Goal: Task Accomplishment & Management: Manage account settings

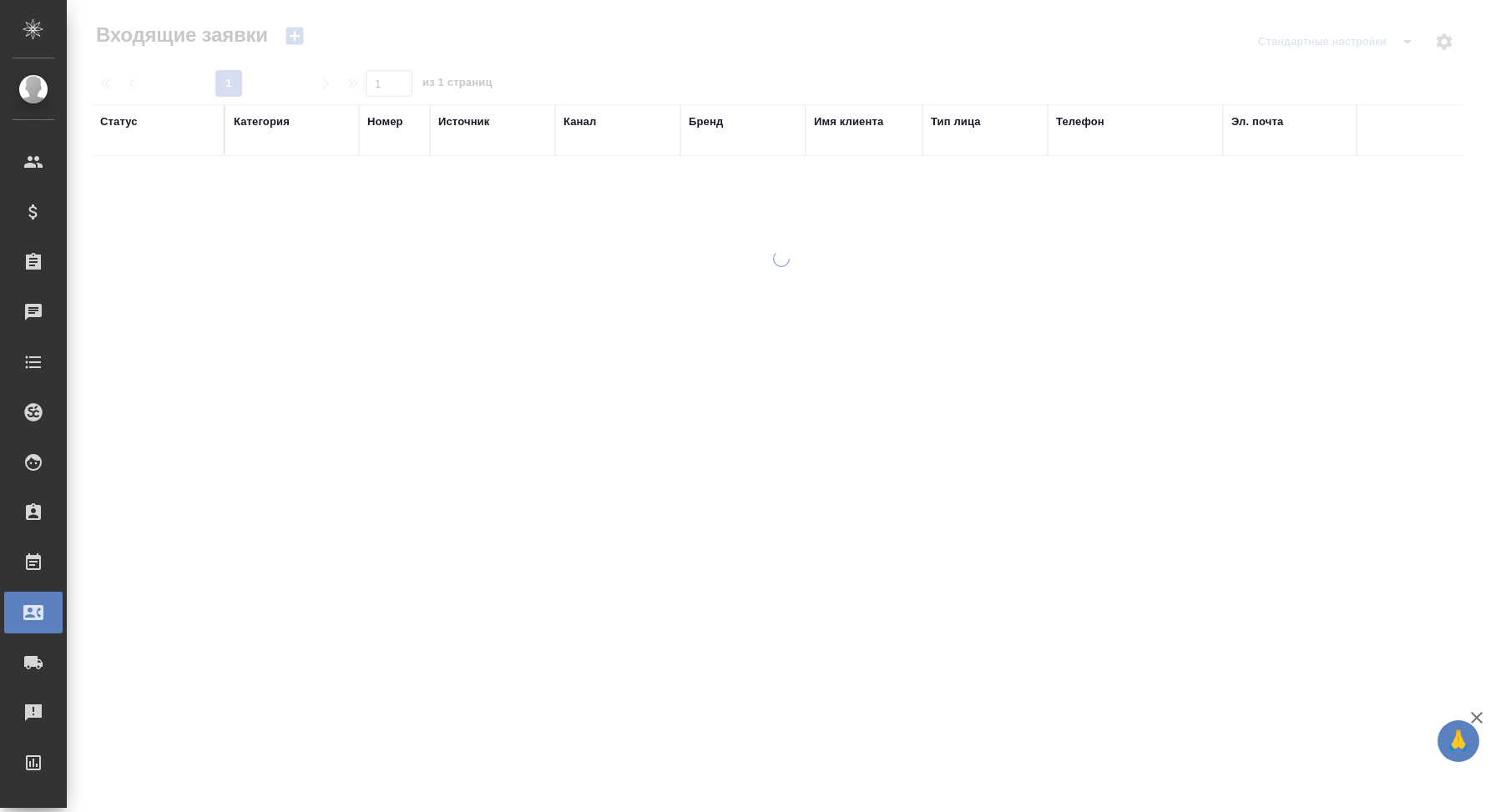
select select "RU"
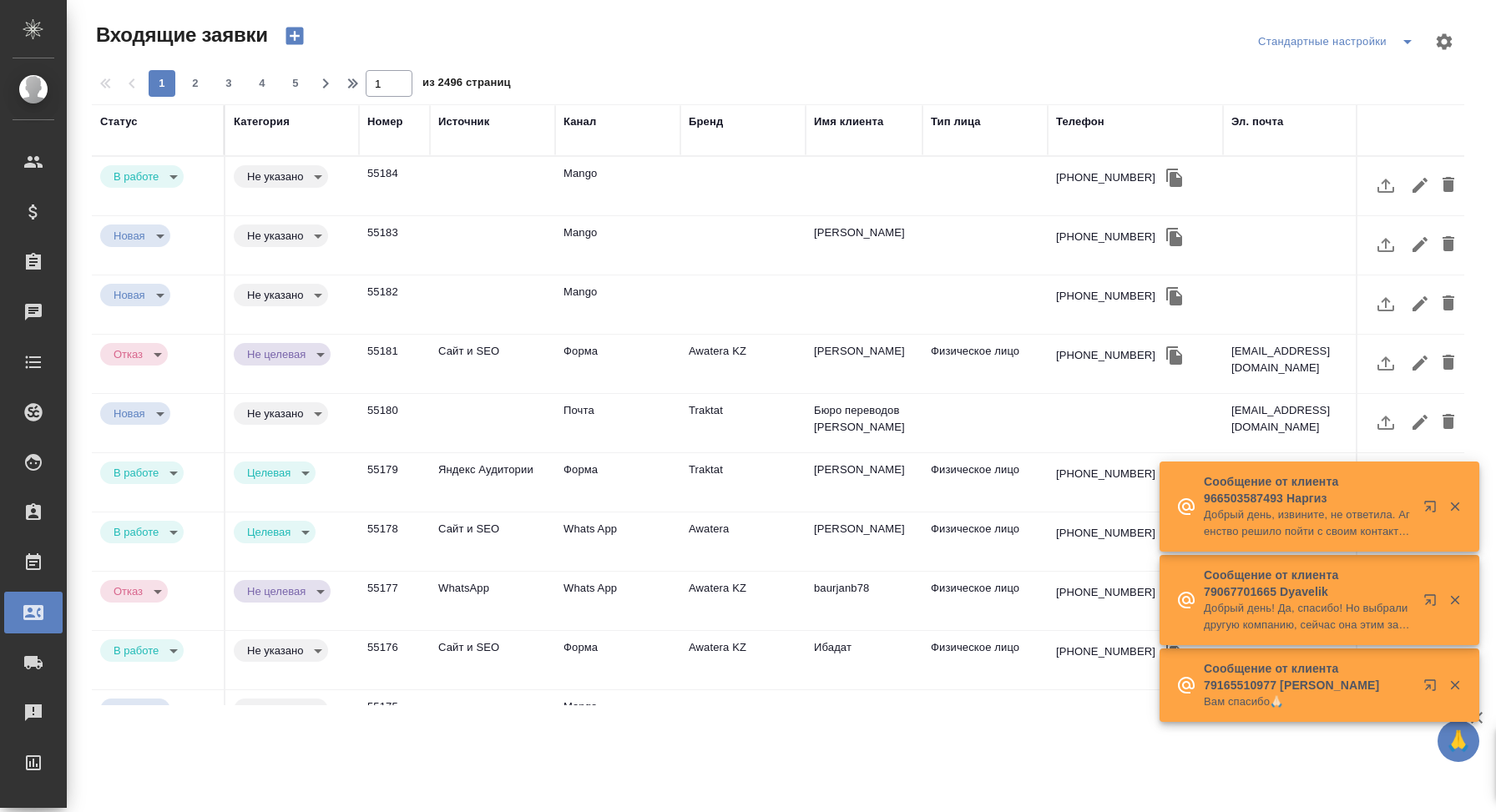
click at [530, 195] on td at bounding box center [493, 185] width 126 height 58
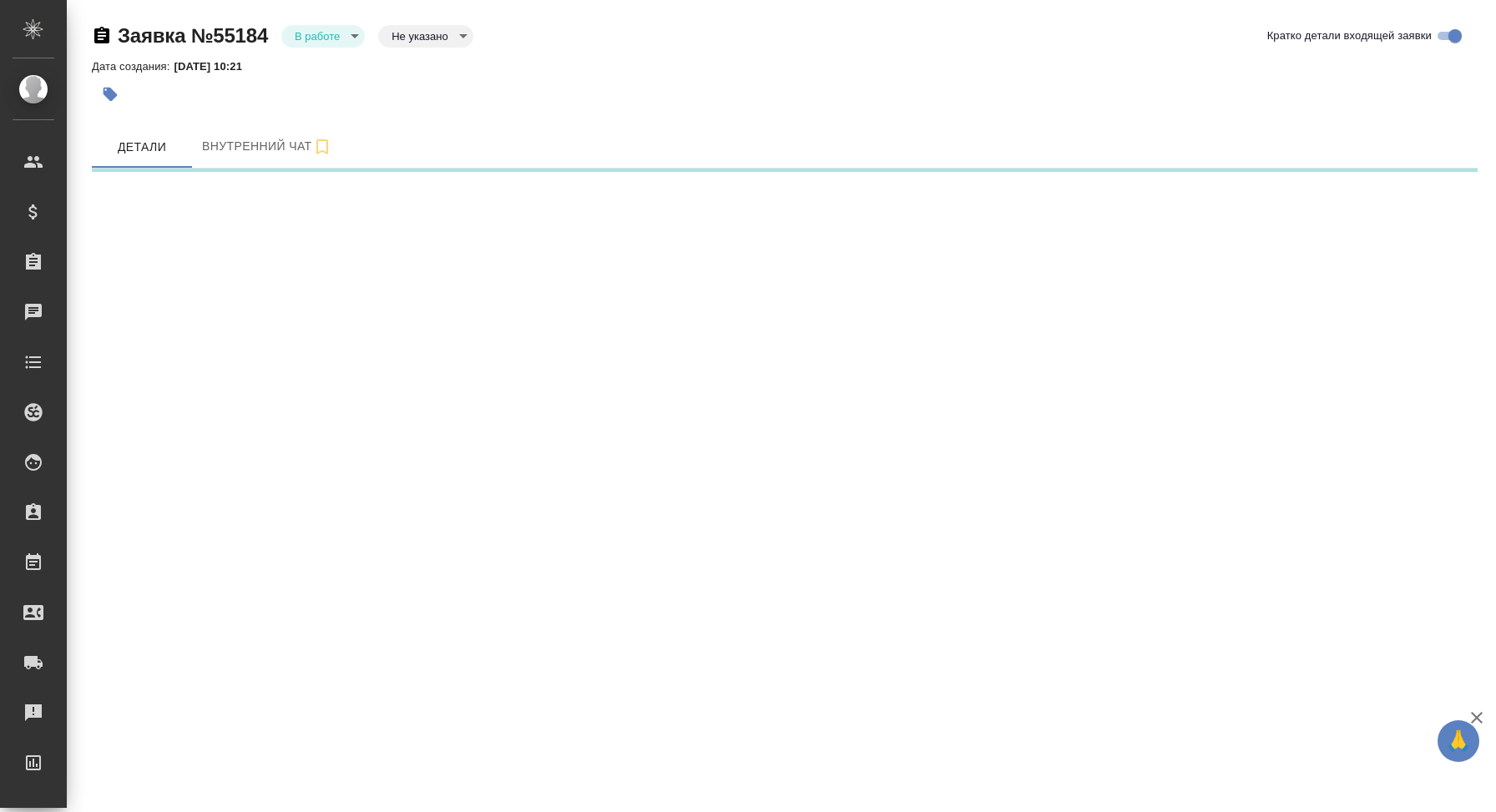
select select "RU"
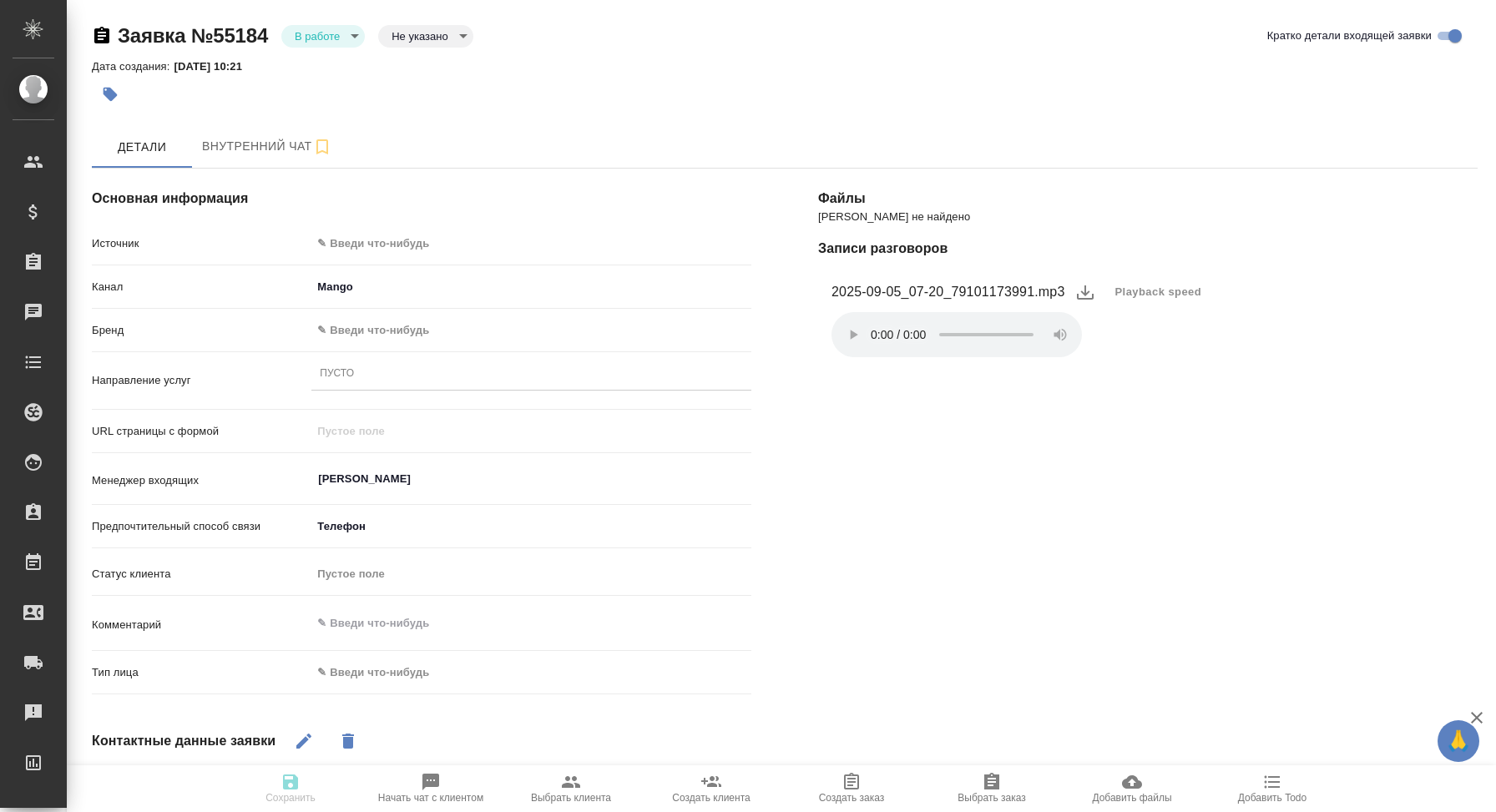
scroll to position [35, 0]
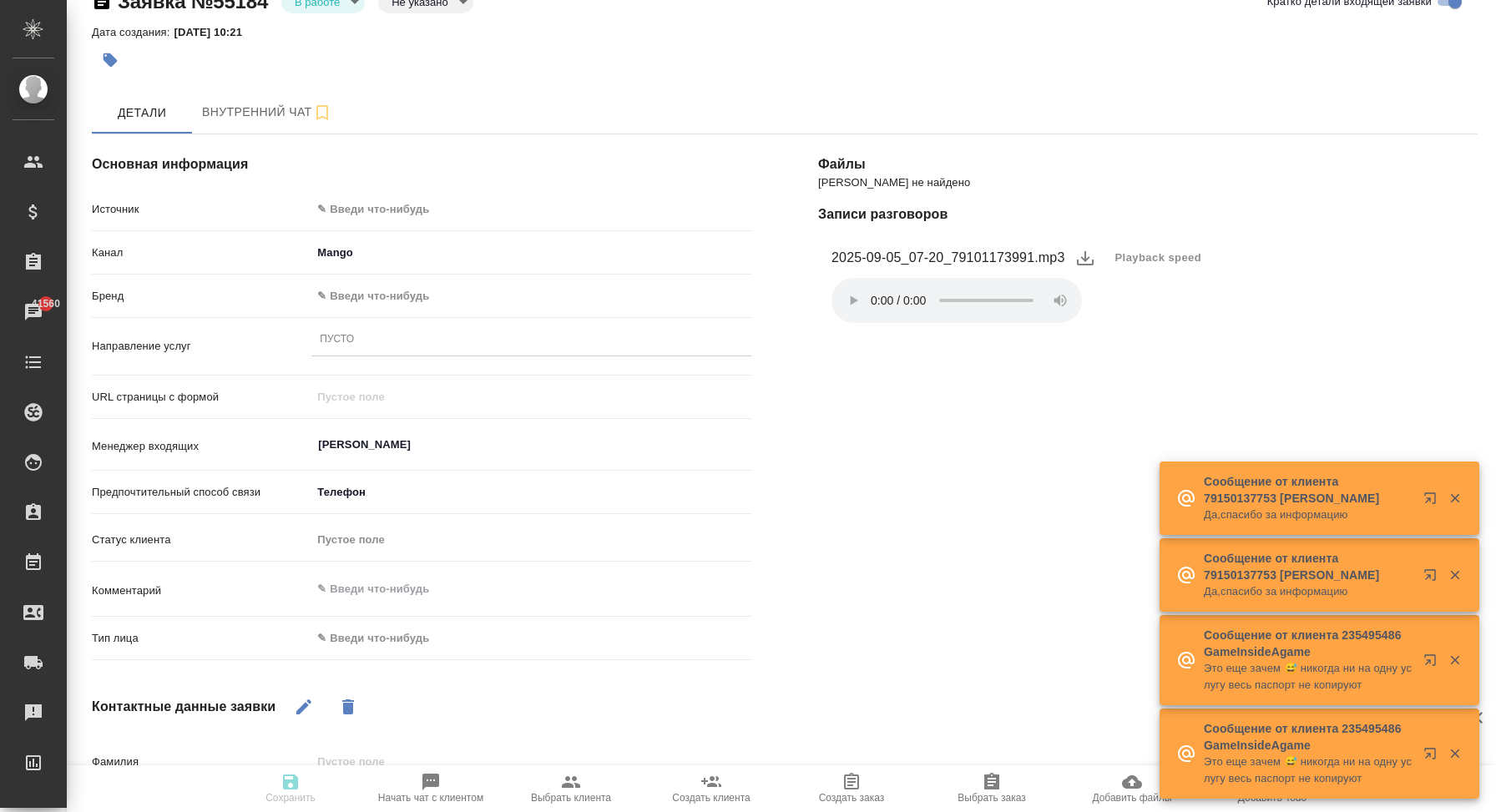
type textarea "x"
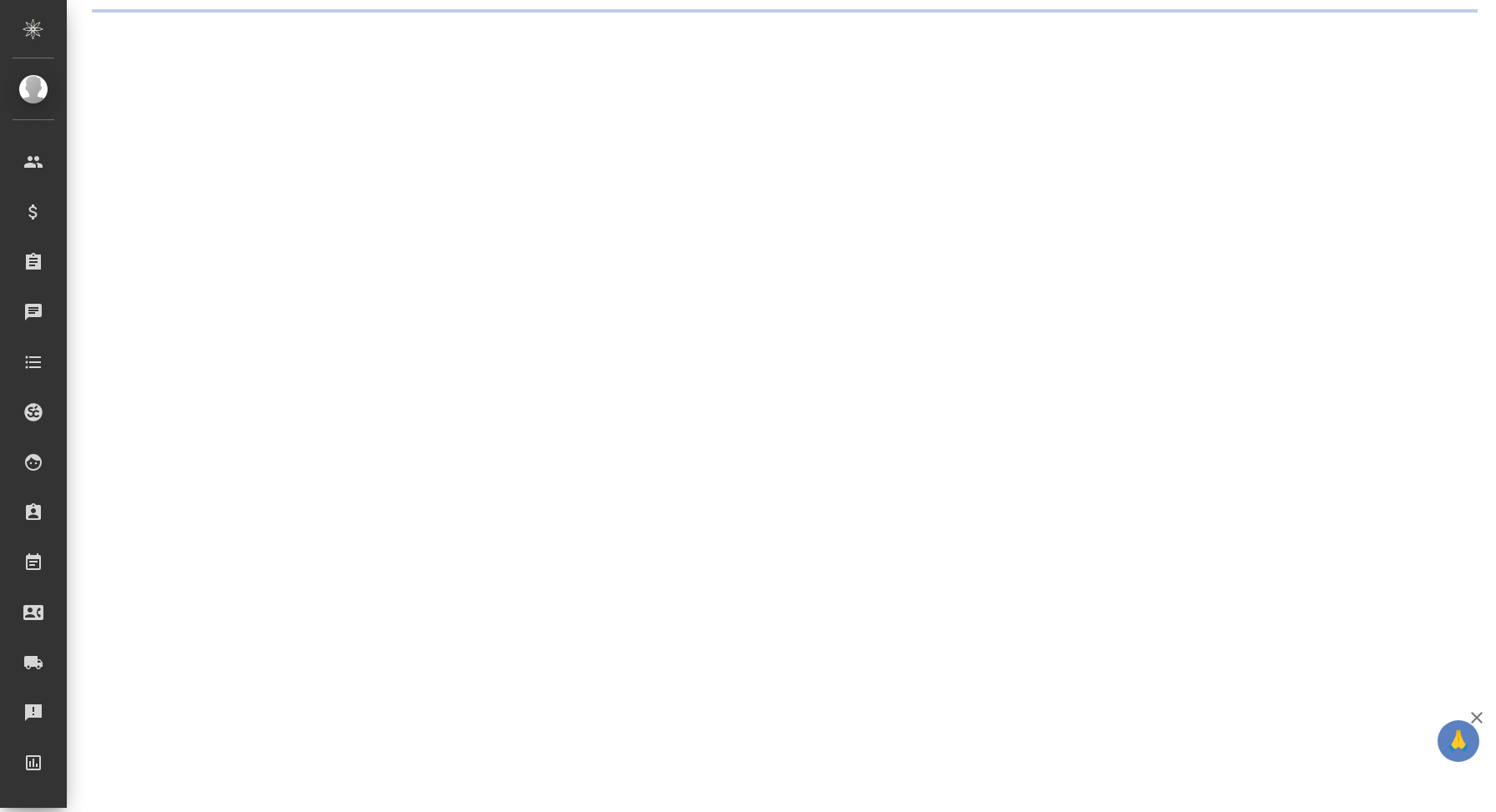
select select "RU"
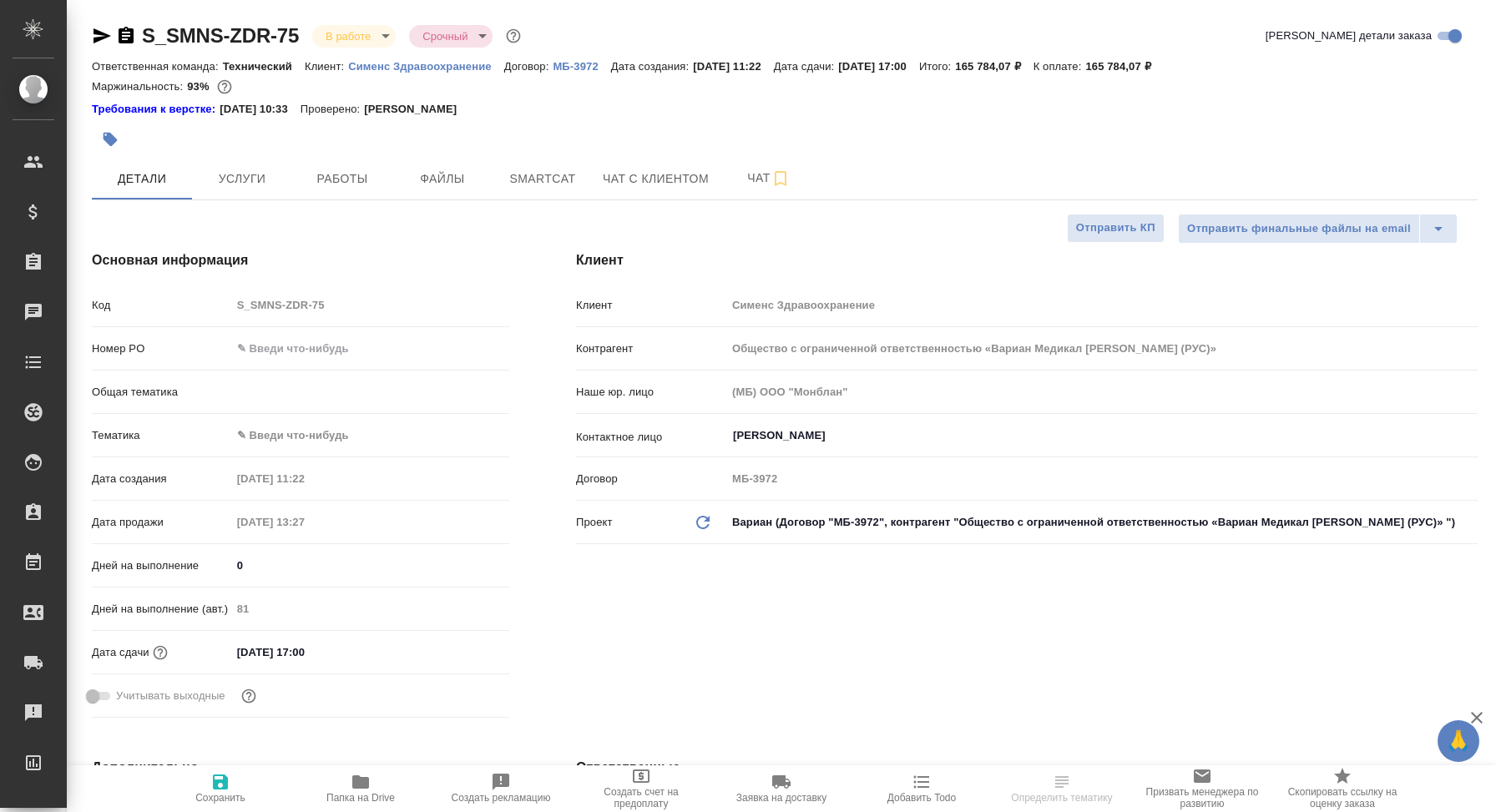
type textarea "x"
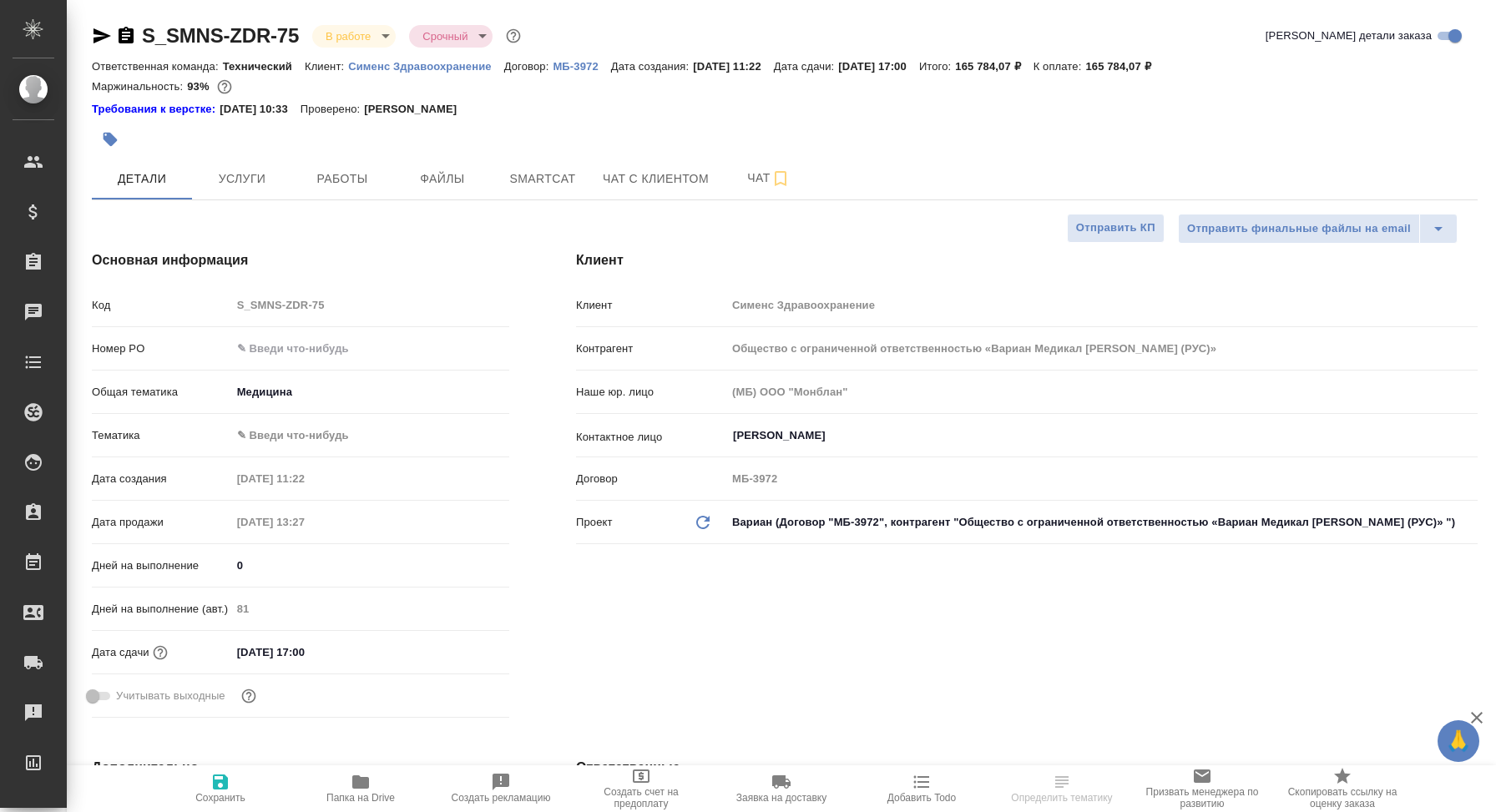
type textarea "x"
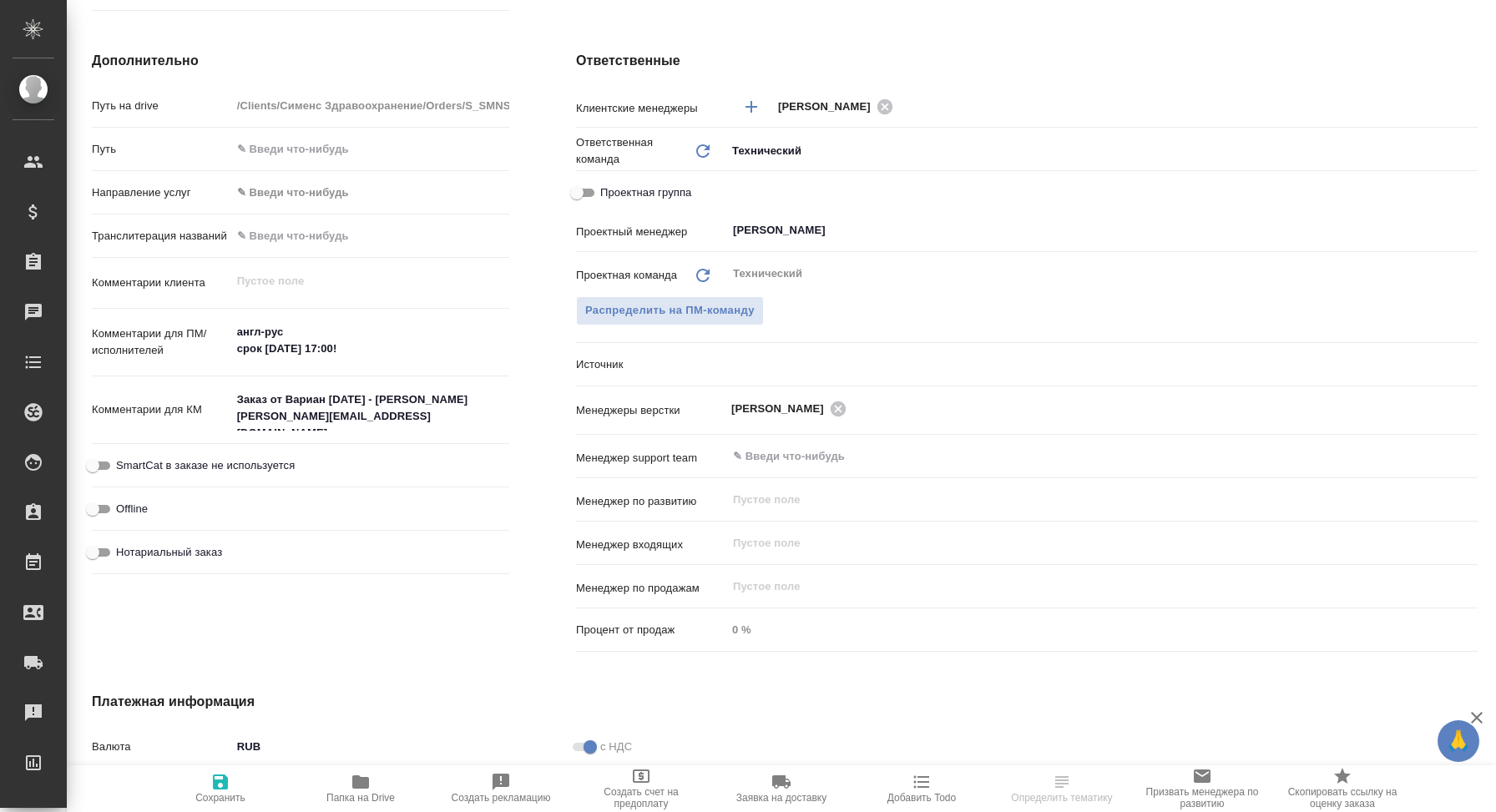
scroll to position [708, 0]
type textarea "x"
select select "RU"
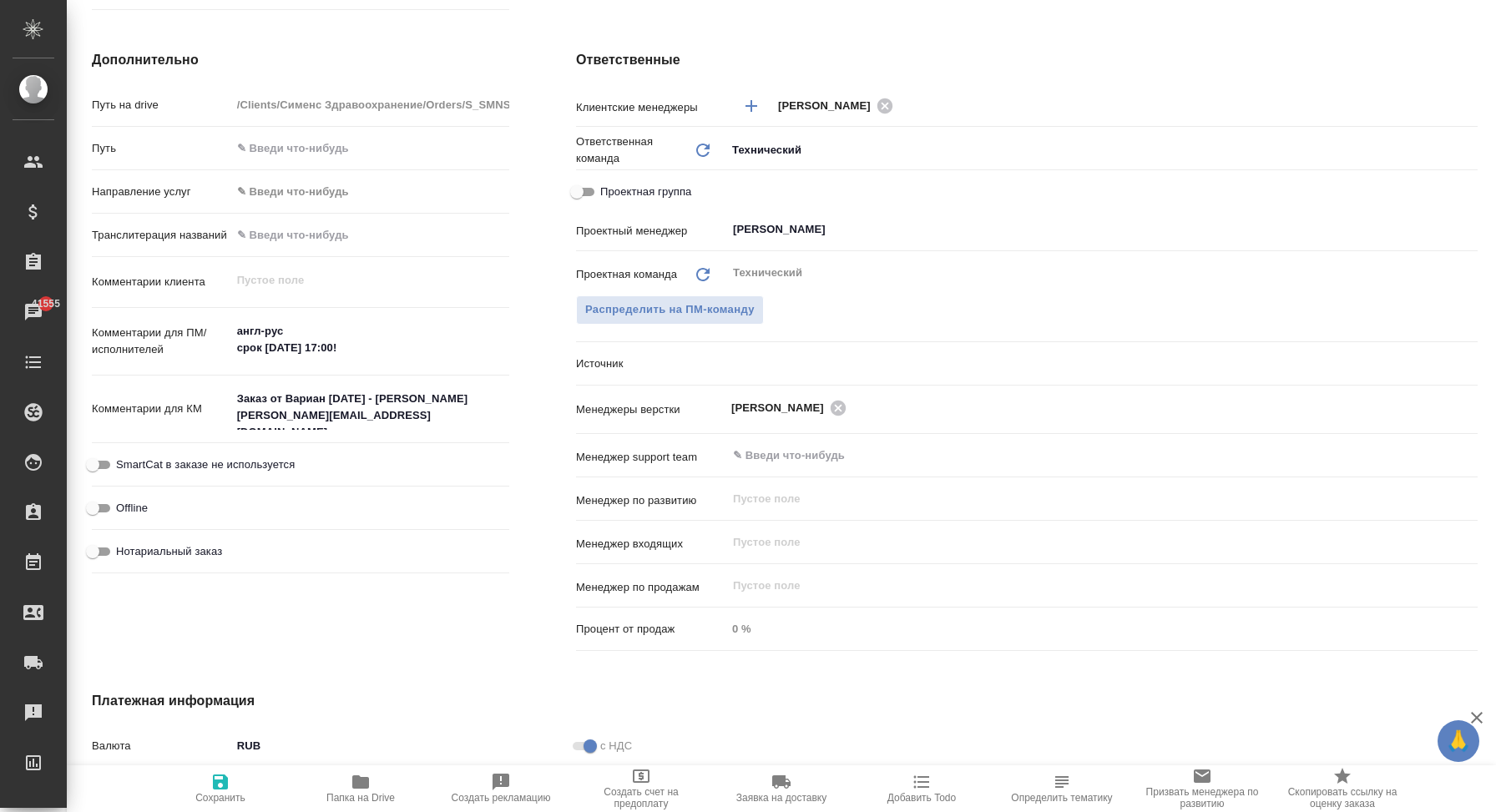
type textarea "x"
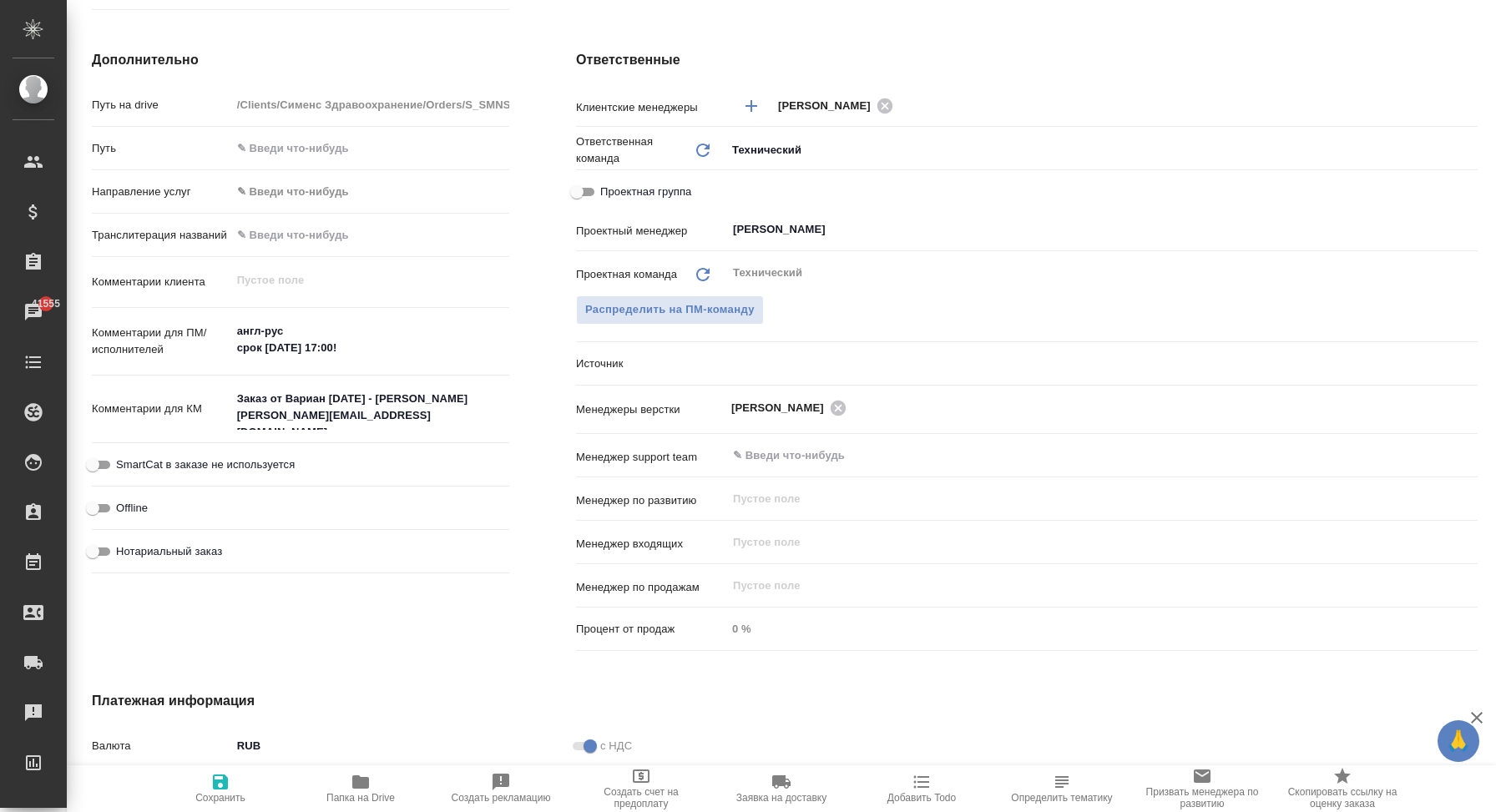
type textarea "x"
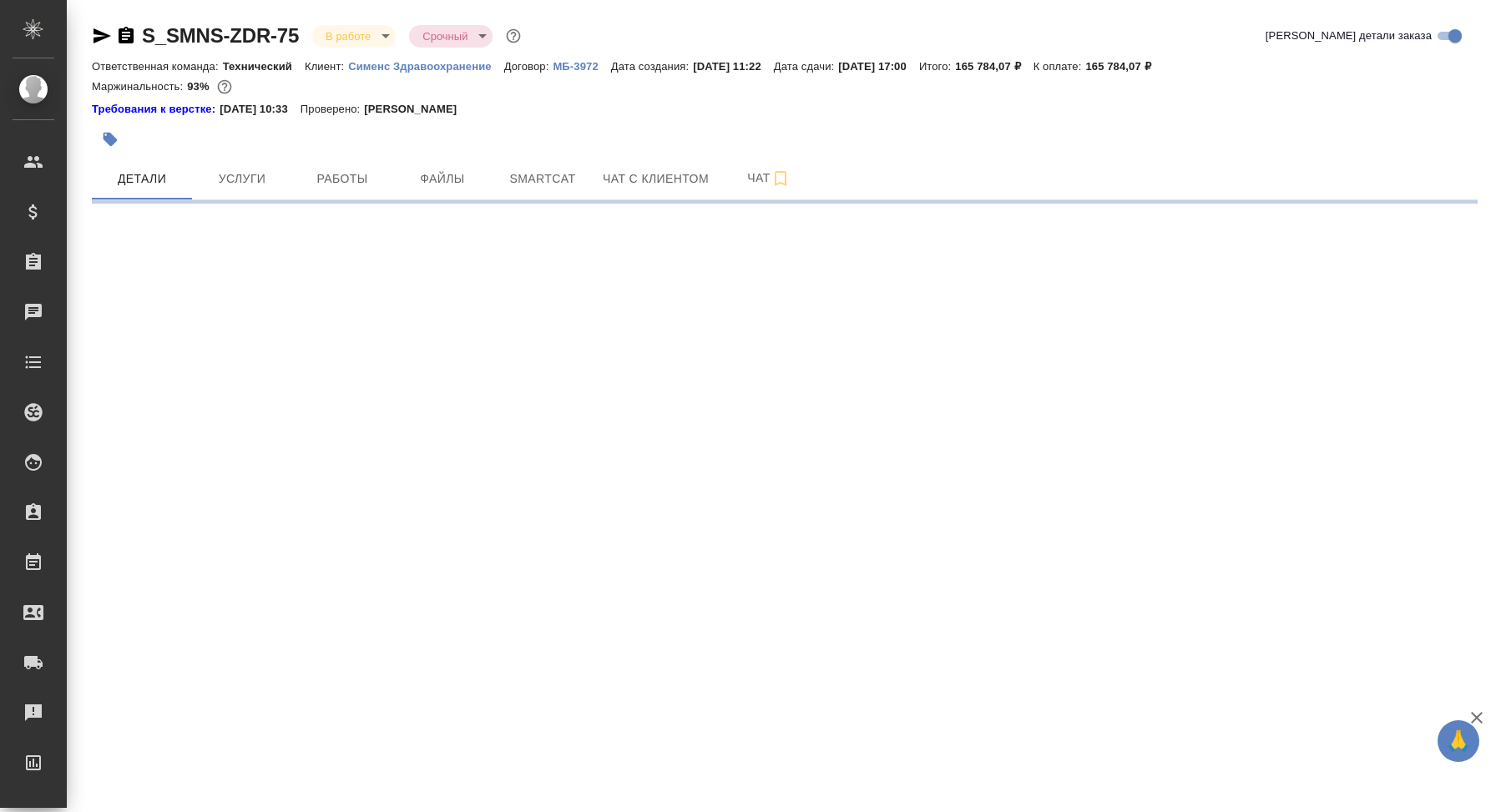
select select "RU"
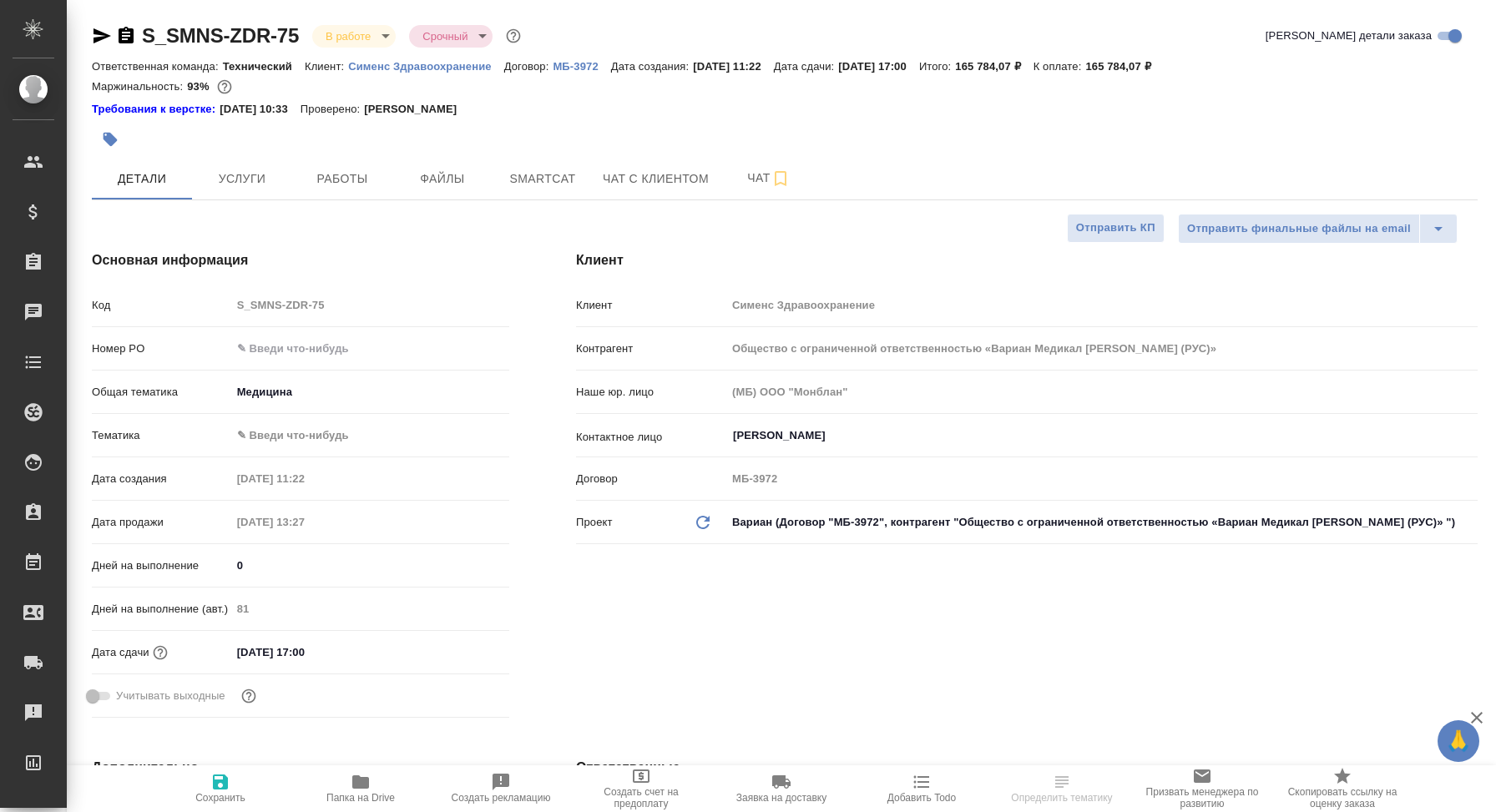
type textarea "x"
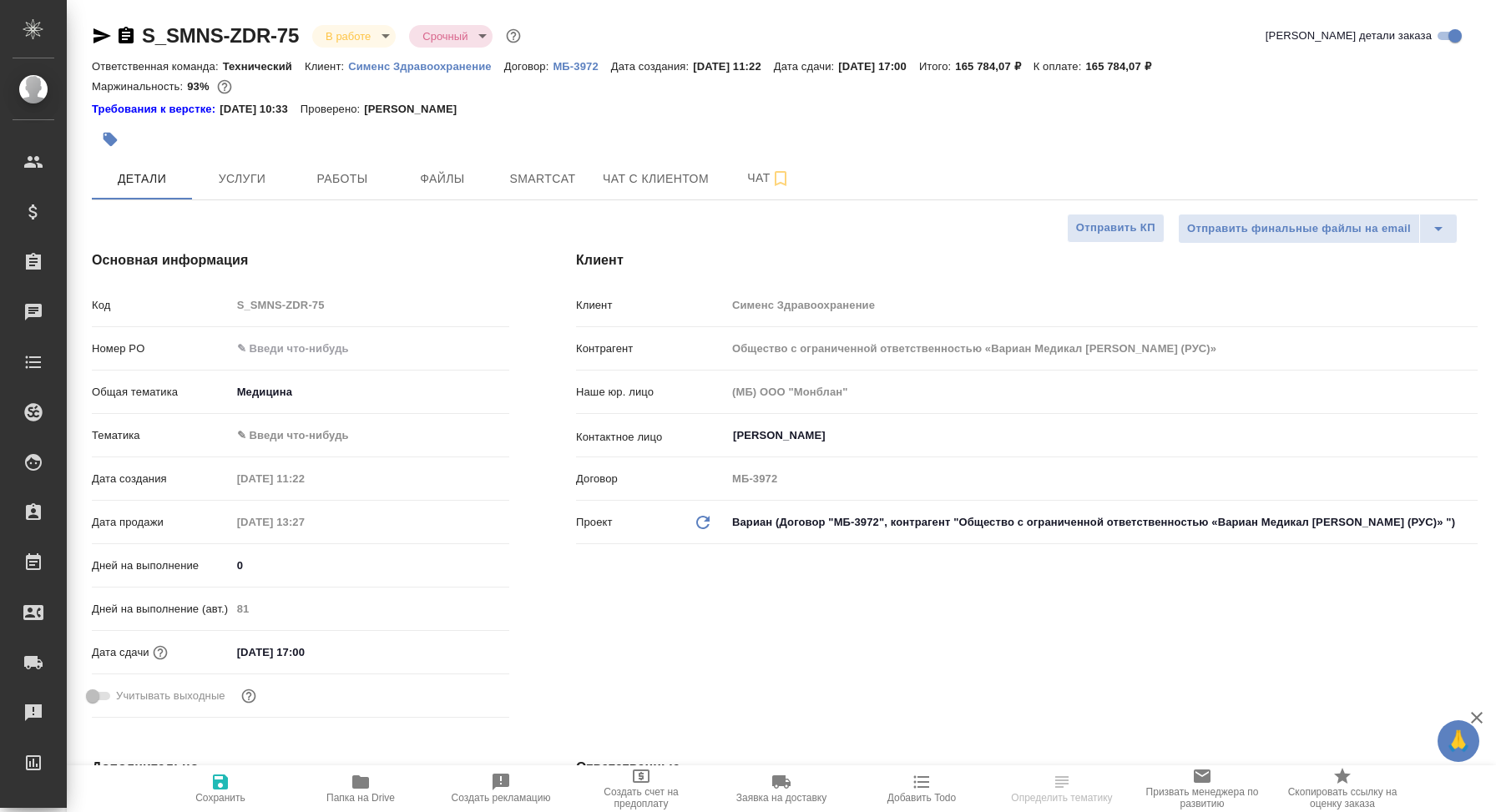
type textarea "x"
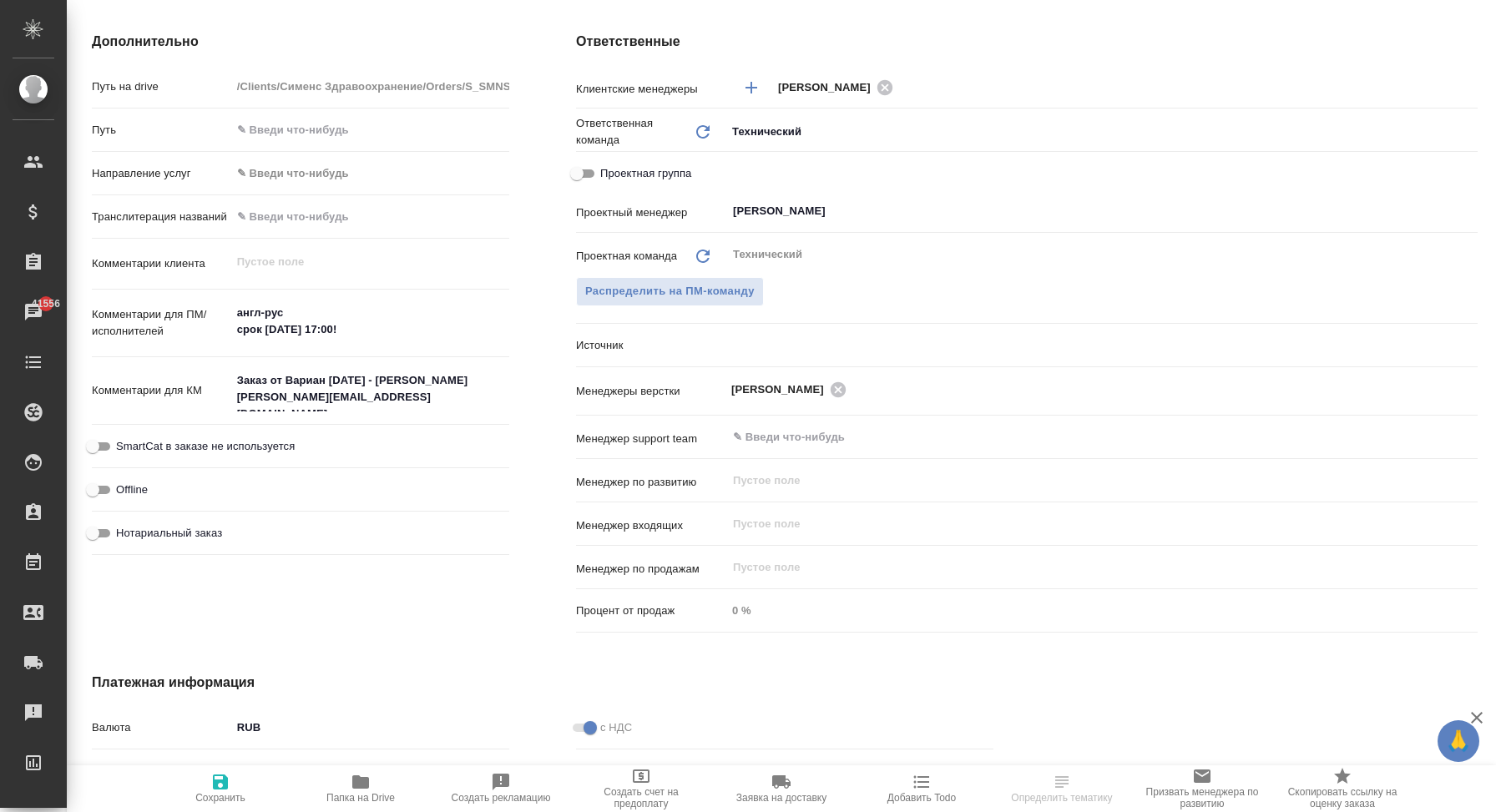
scroll to position [728, 0]
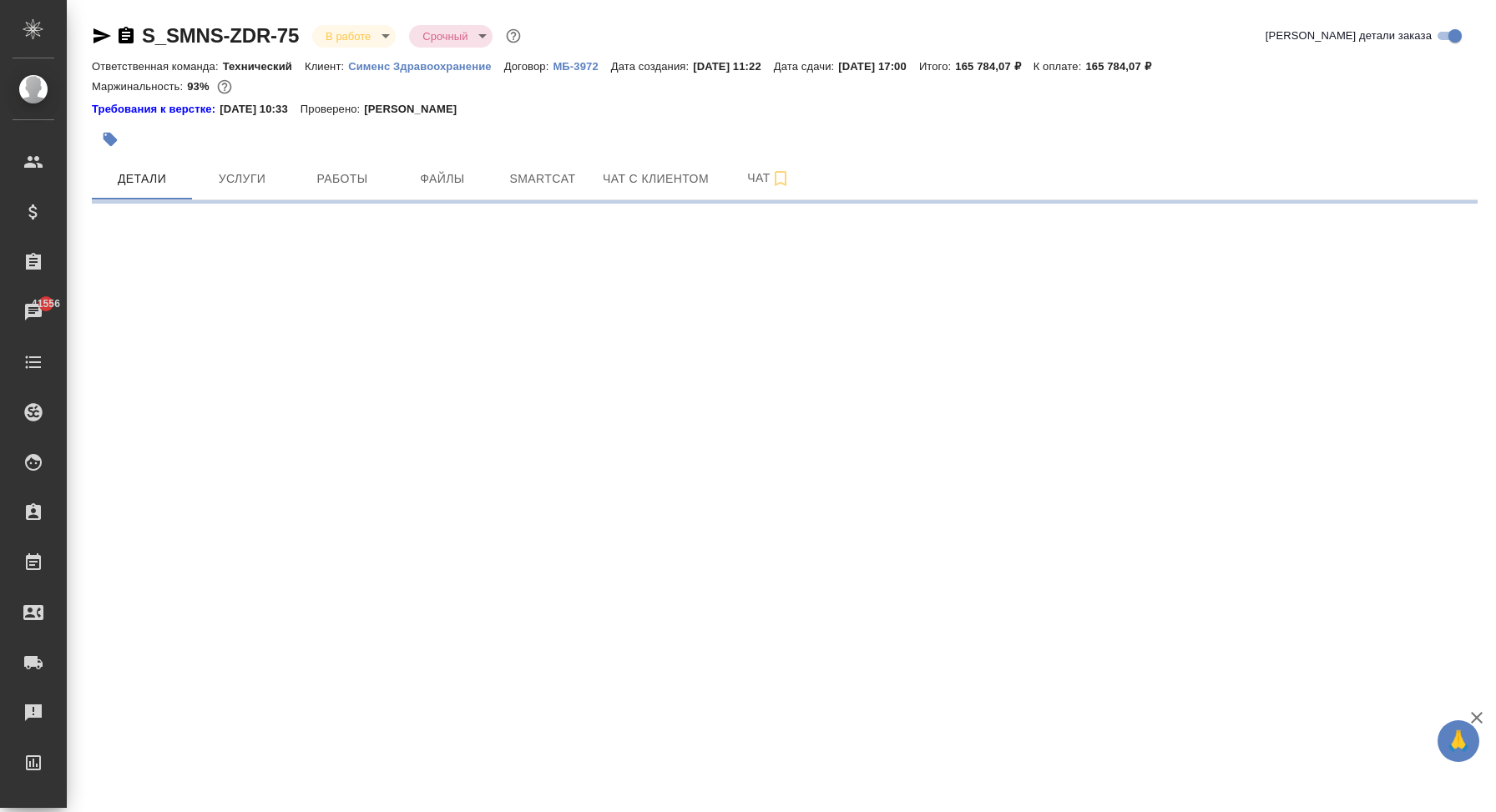
select select "RU"
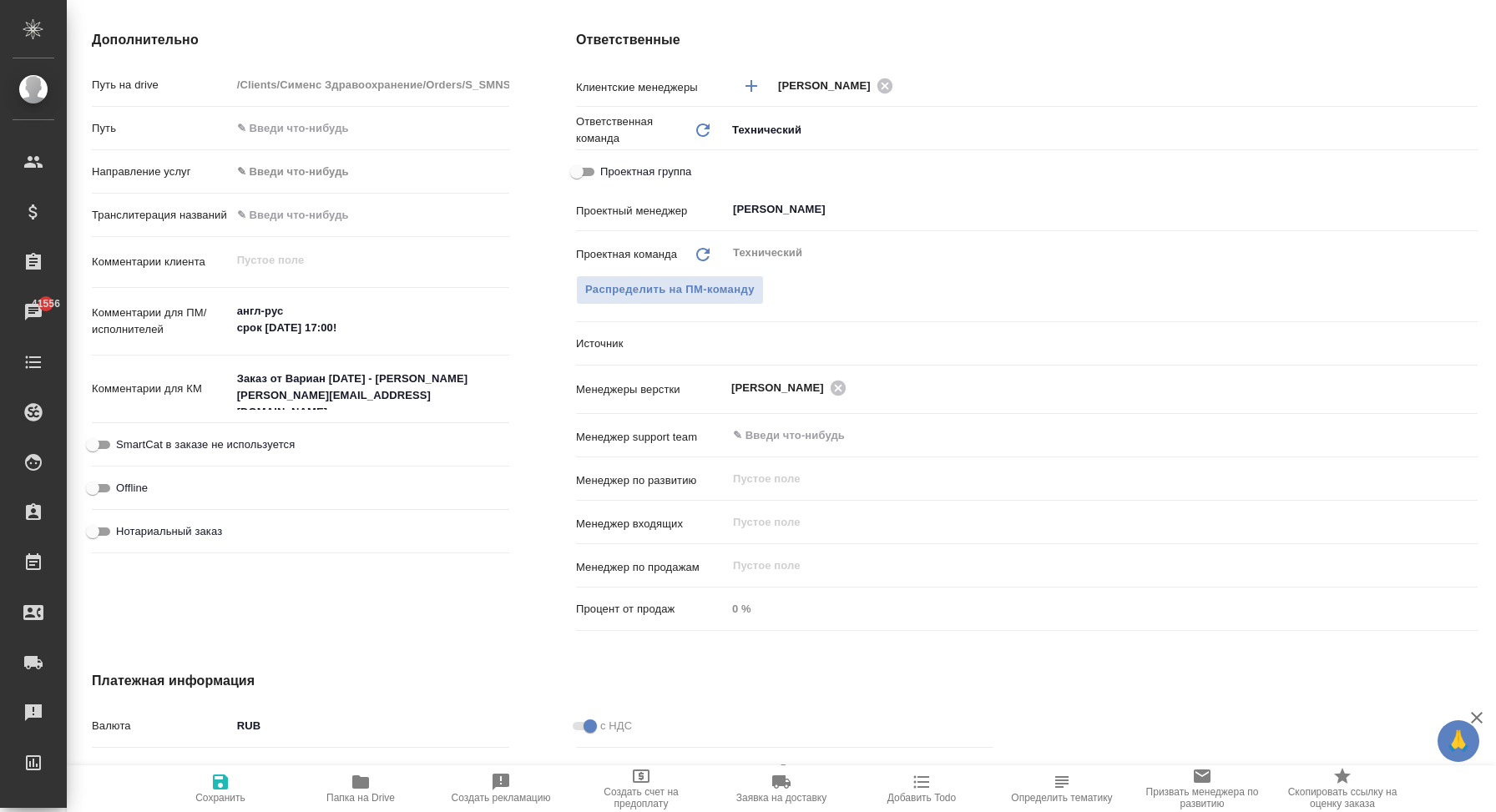
type textarea "x"
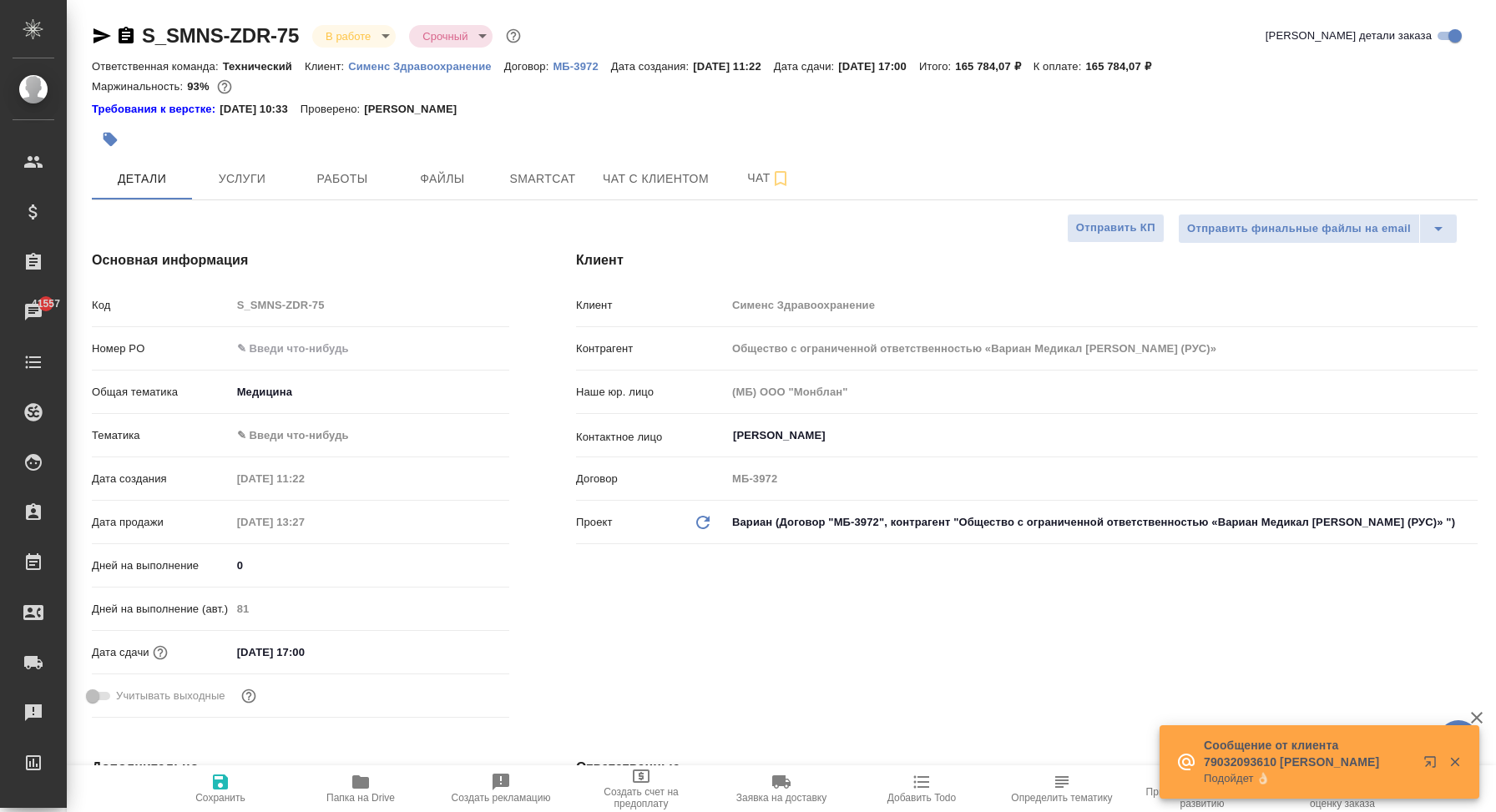
type textarea "x"
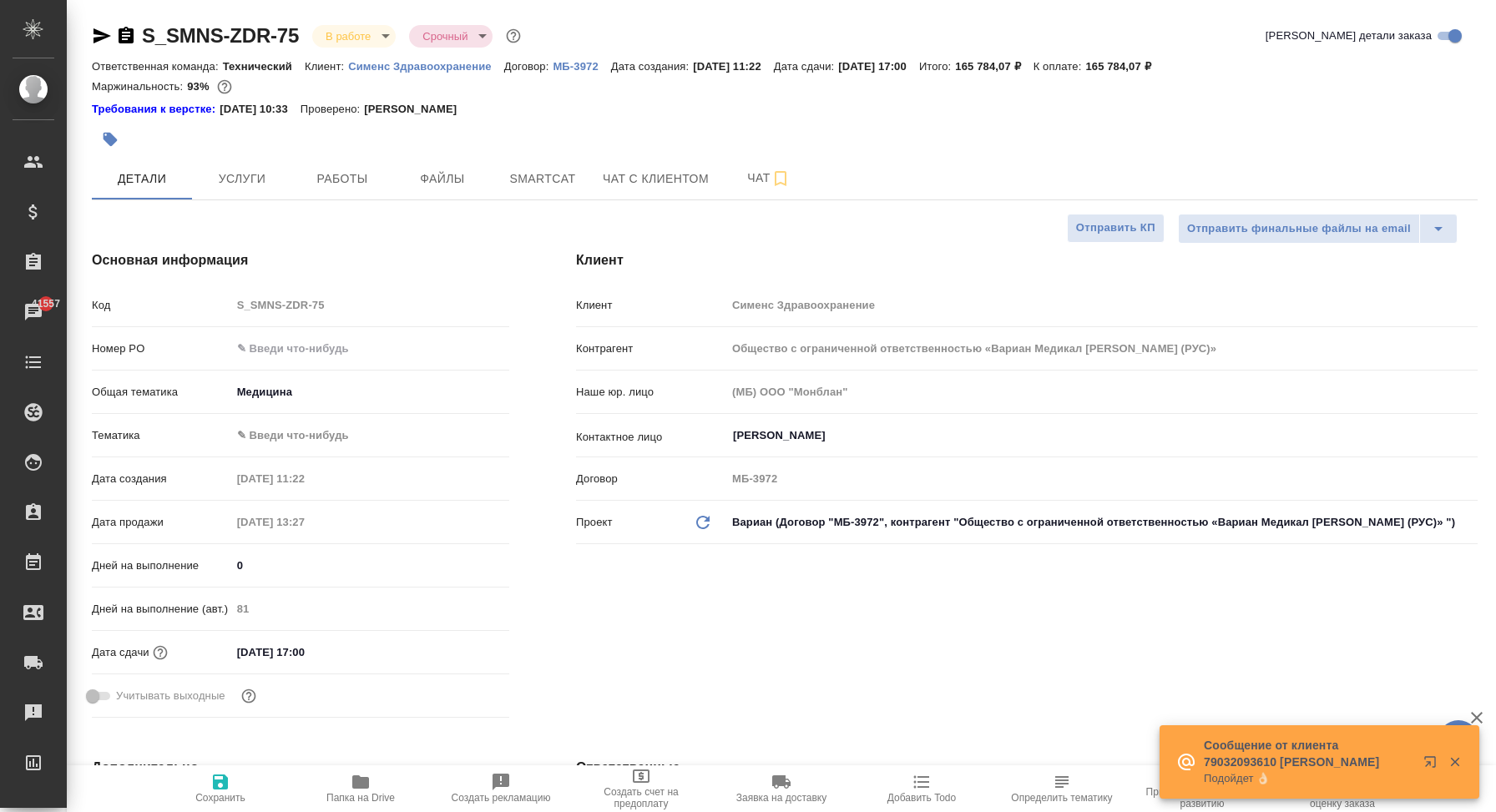
type textarea "x"
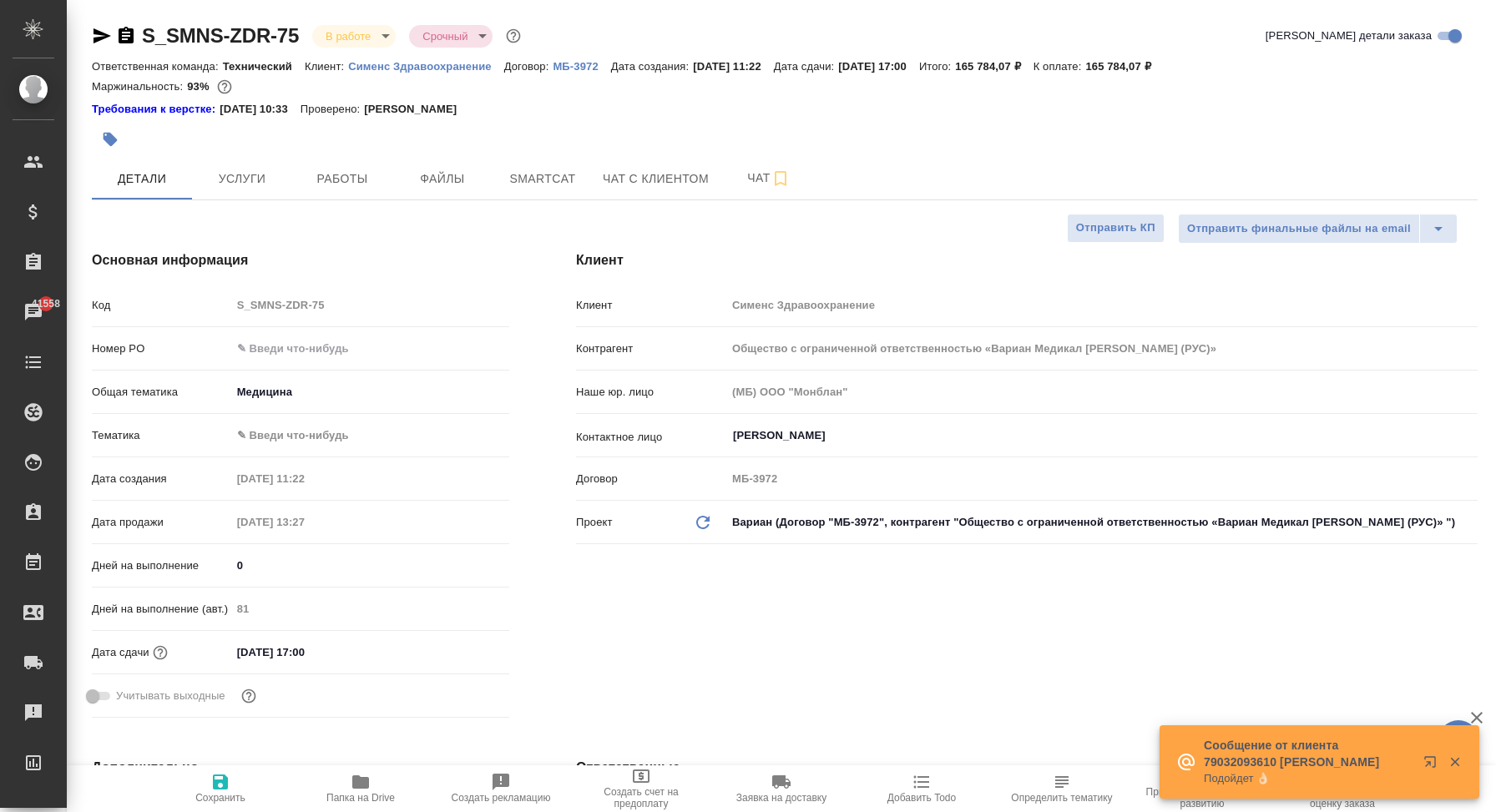
type textarea "x"
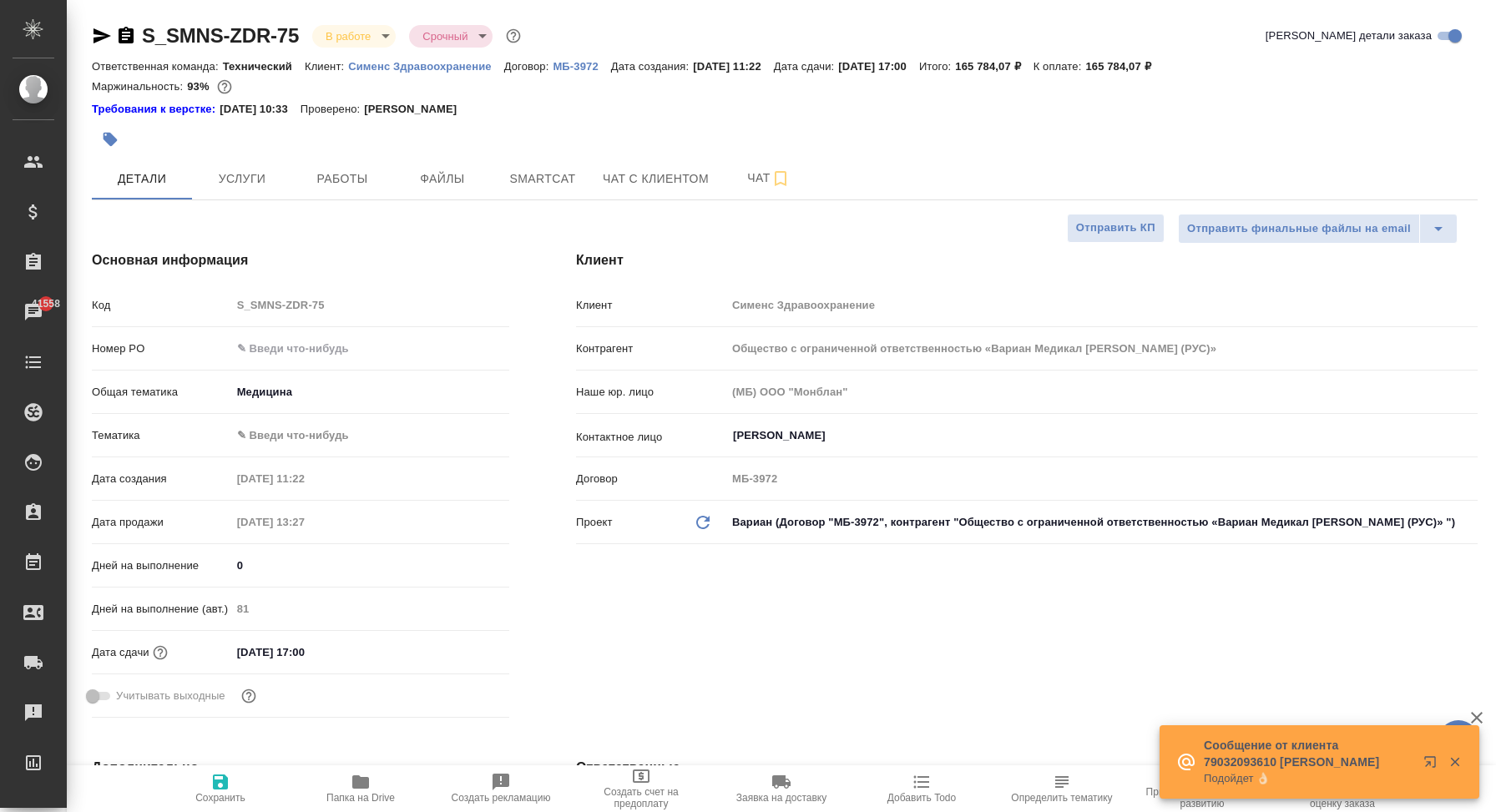
type textarea "x"
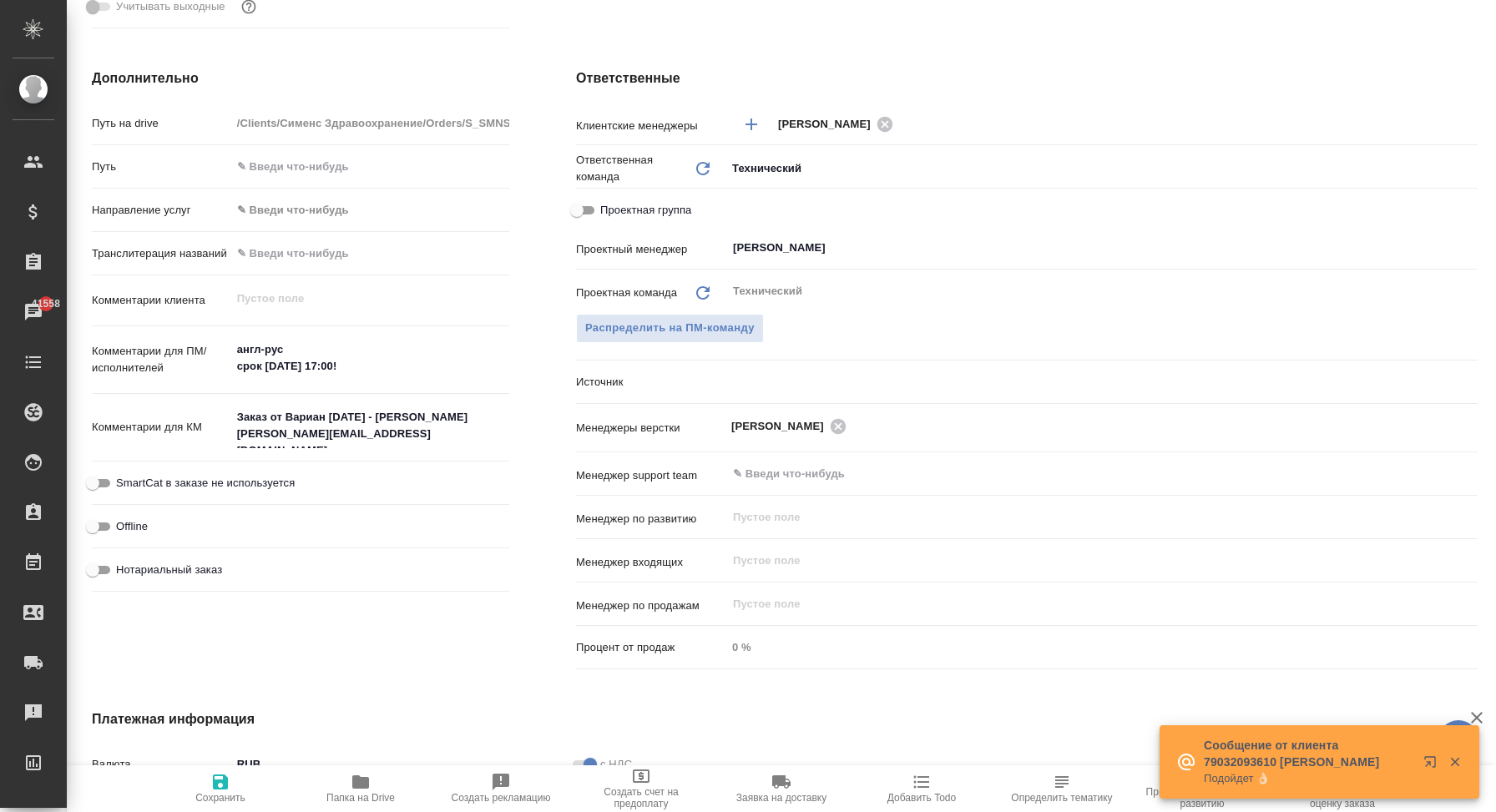
scroll to position [690, 0]
click at [777, 382] on body "🙏 .cls-1 fill:#fff; AWATERA Корэн Владислав Клиенты Спецификации Заказы 41558 Ч…" at bounding box center [748, 406] width 1496 height 812
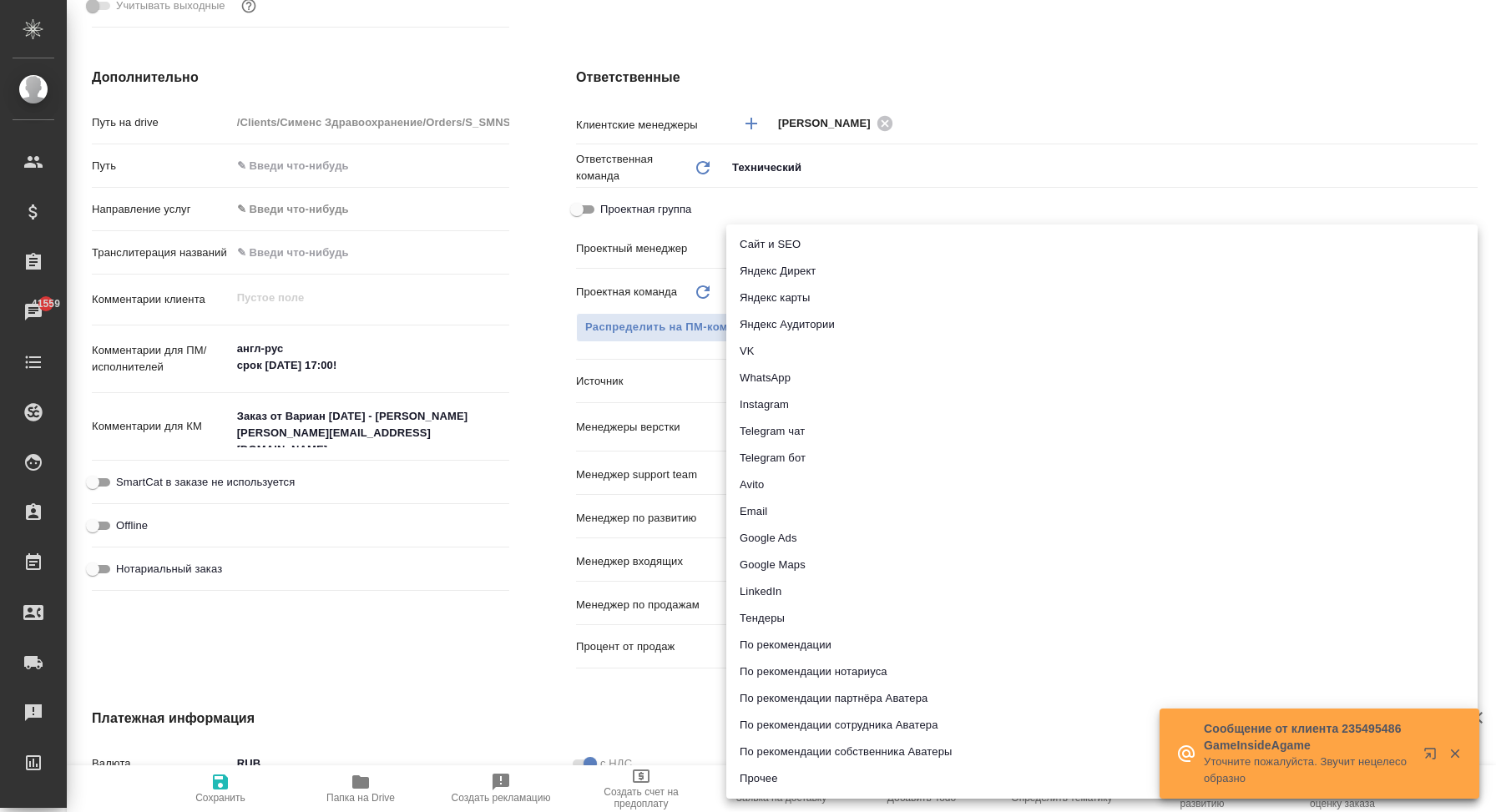
type textarea "x"
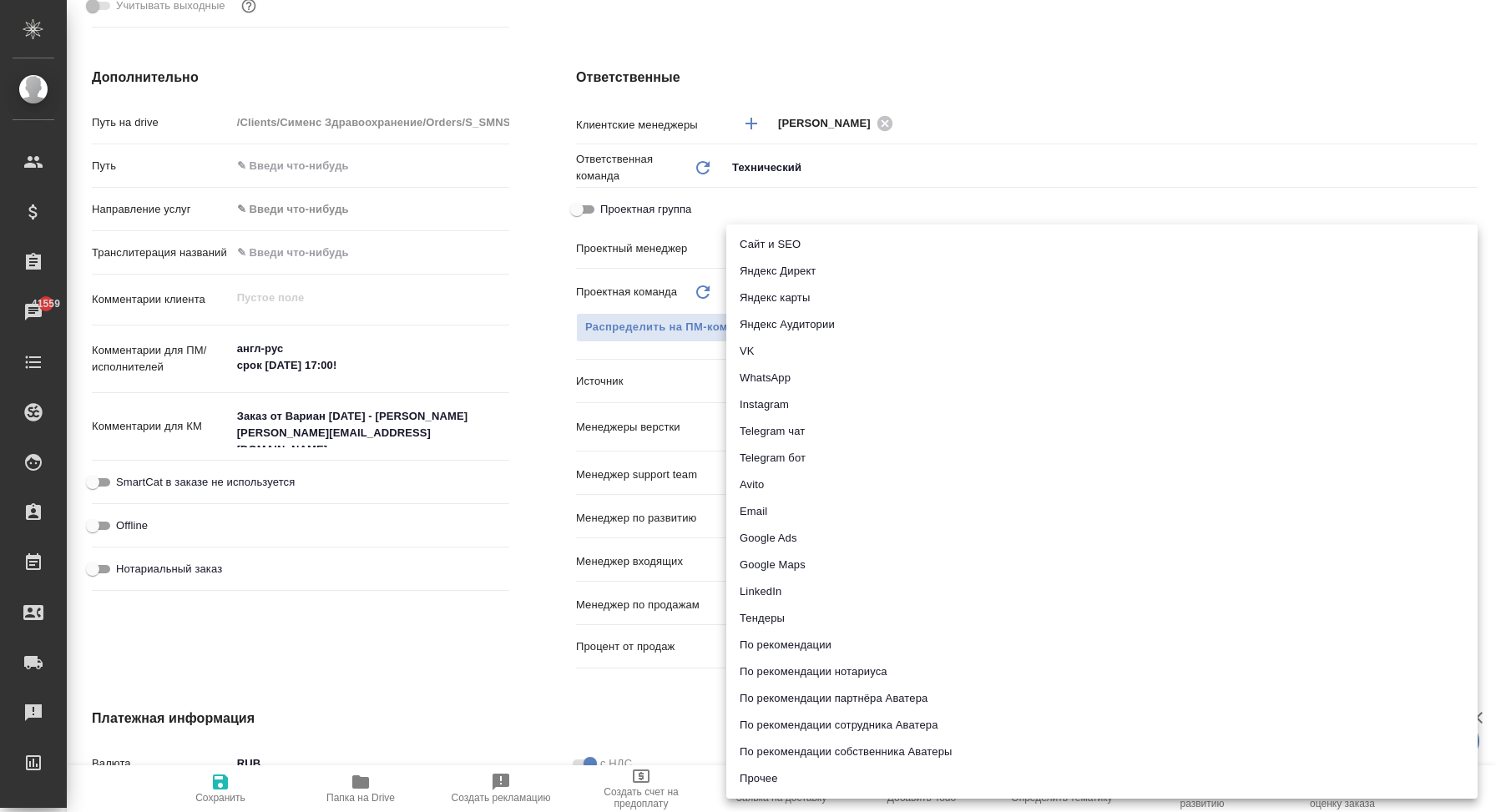
type textarea "x"
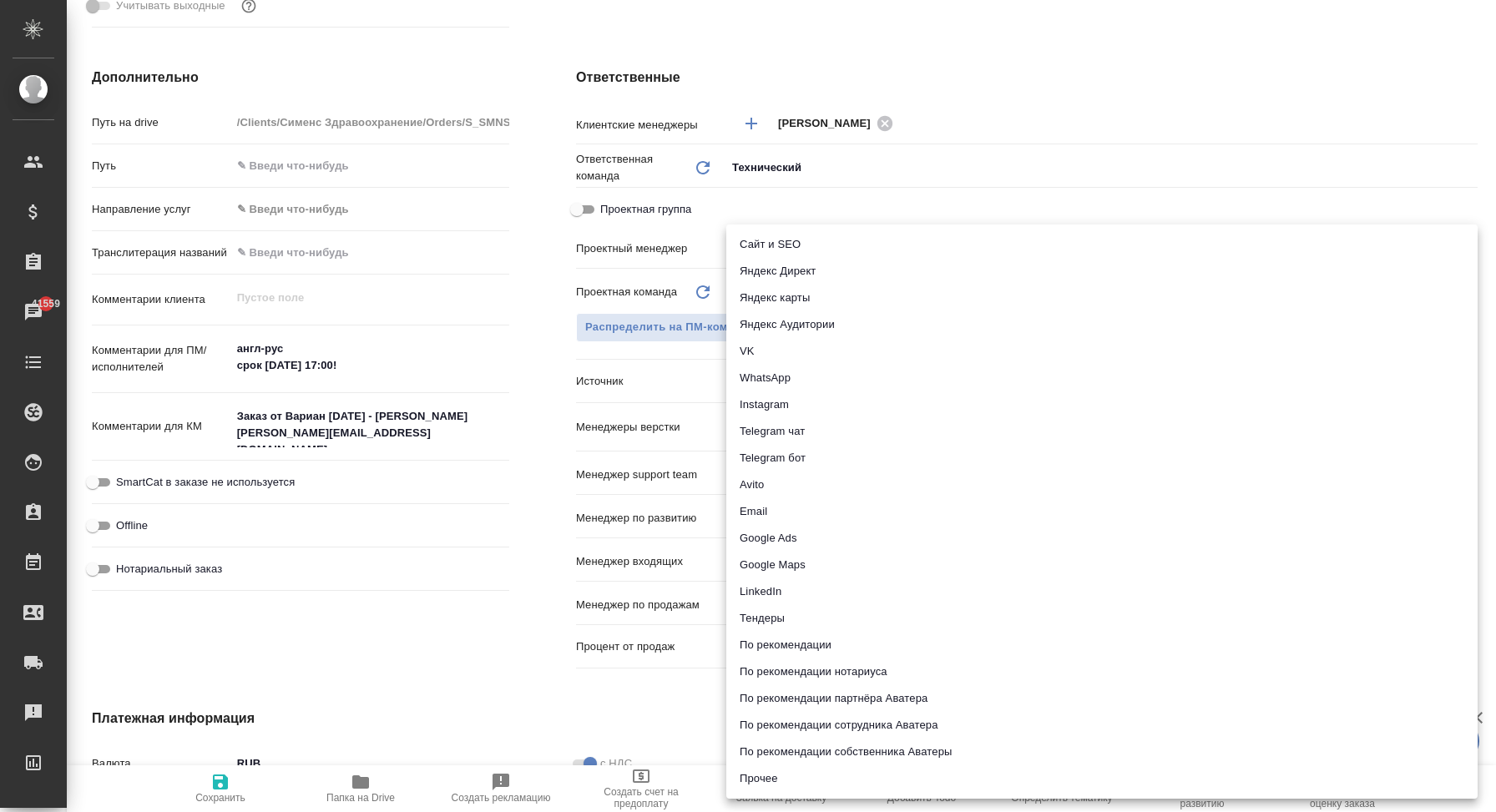
type textarea "x"
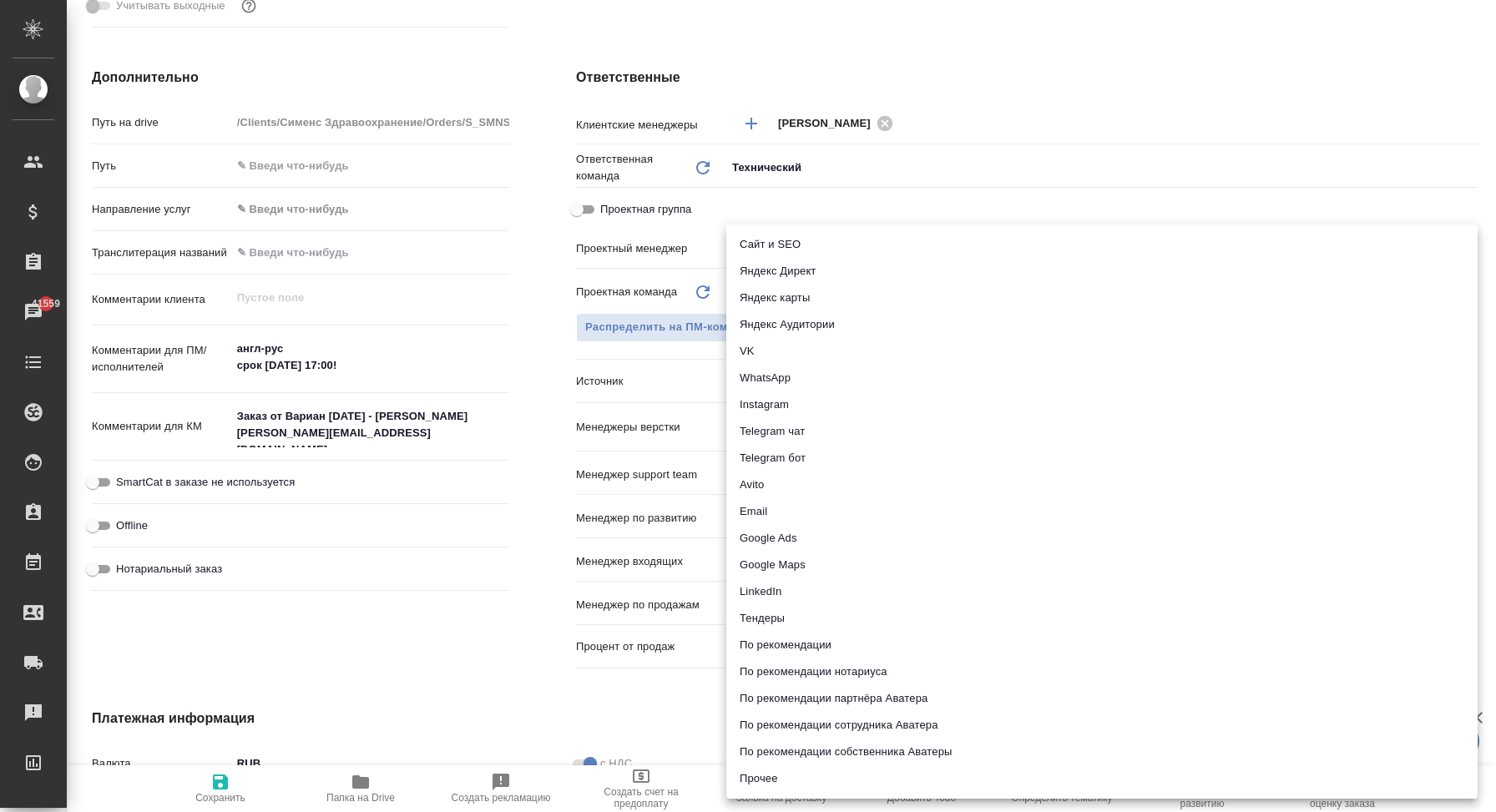
type textarea "x"
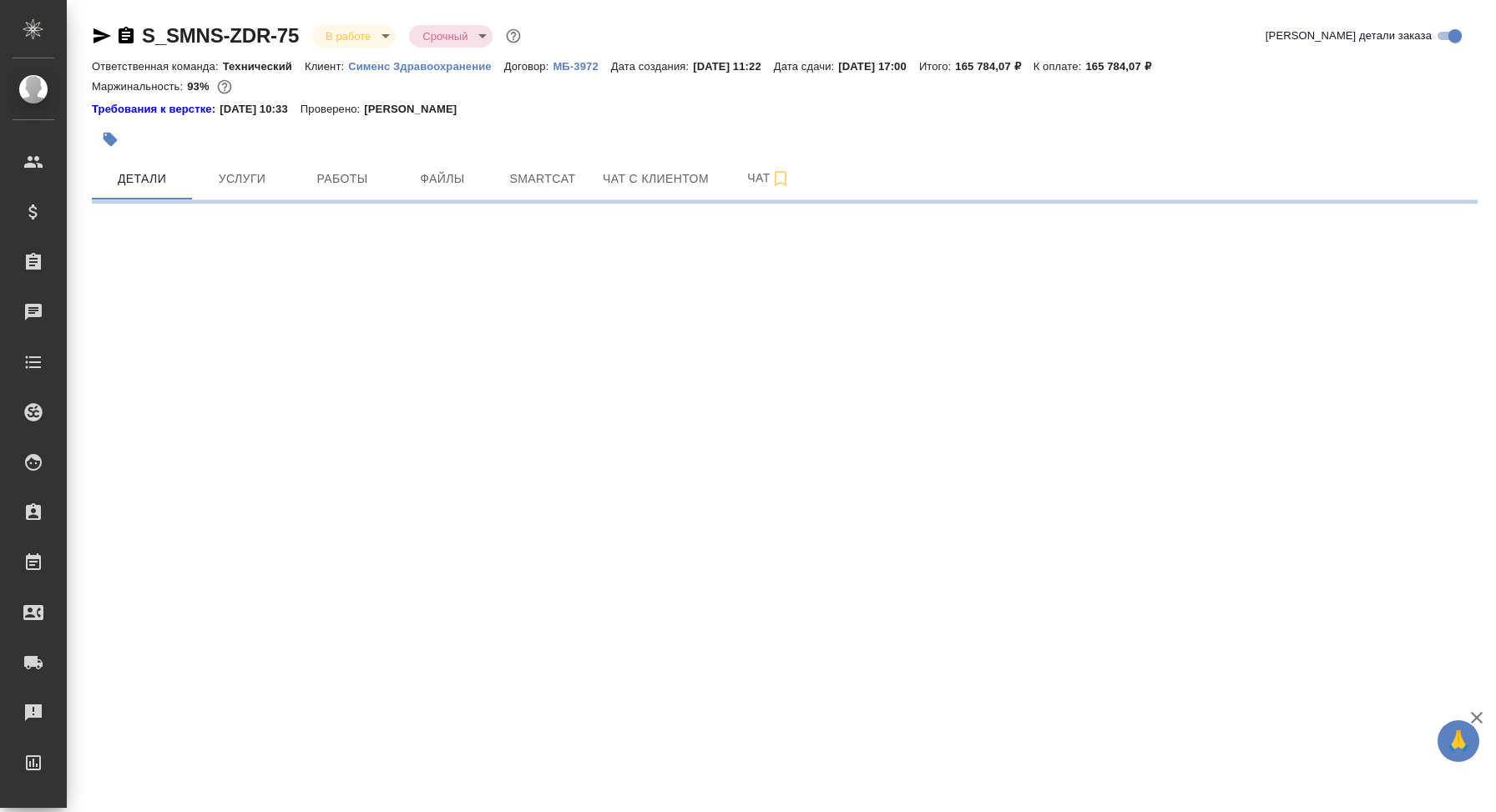
select select "RU"
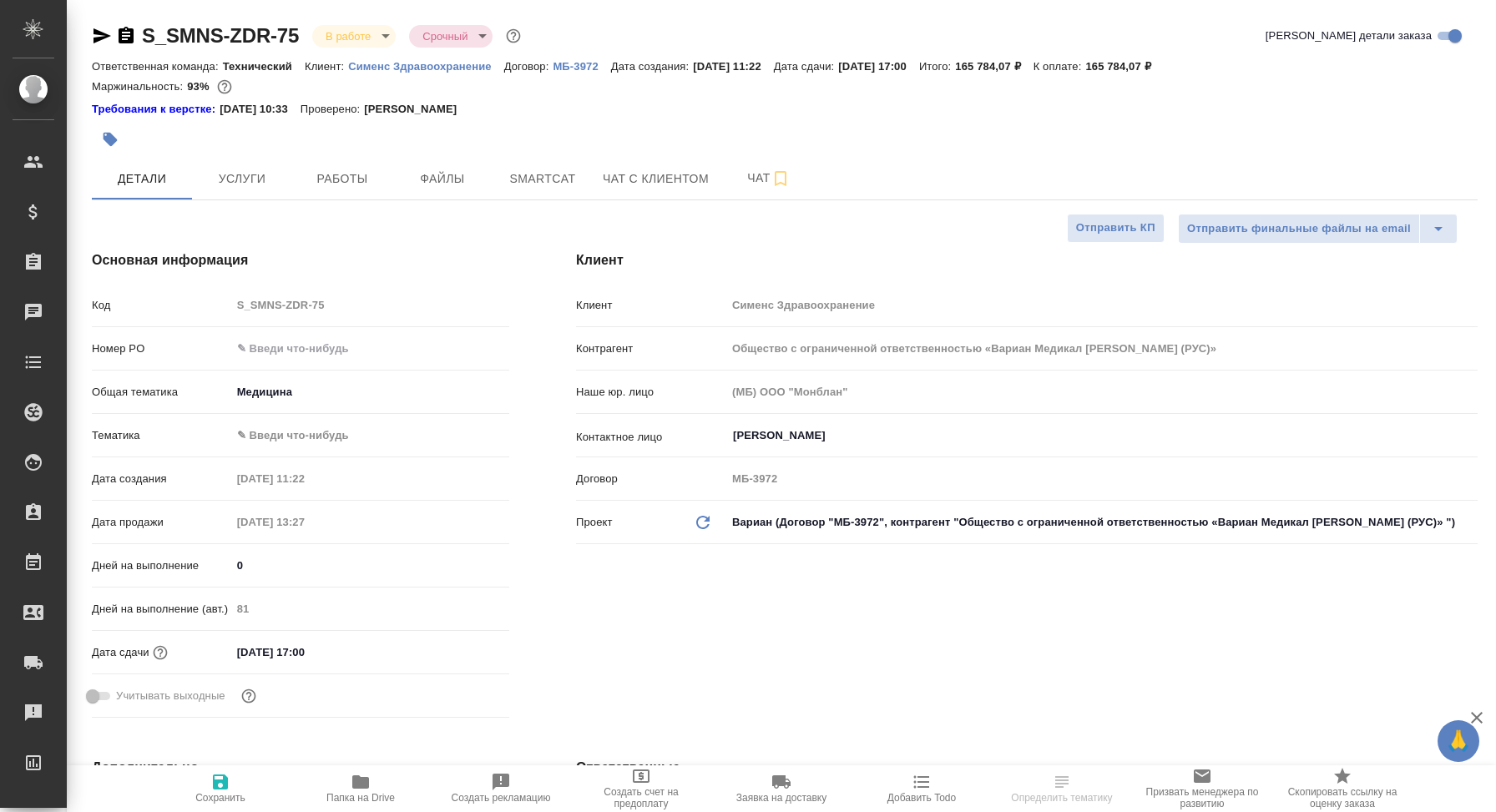
type textarea "x"
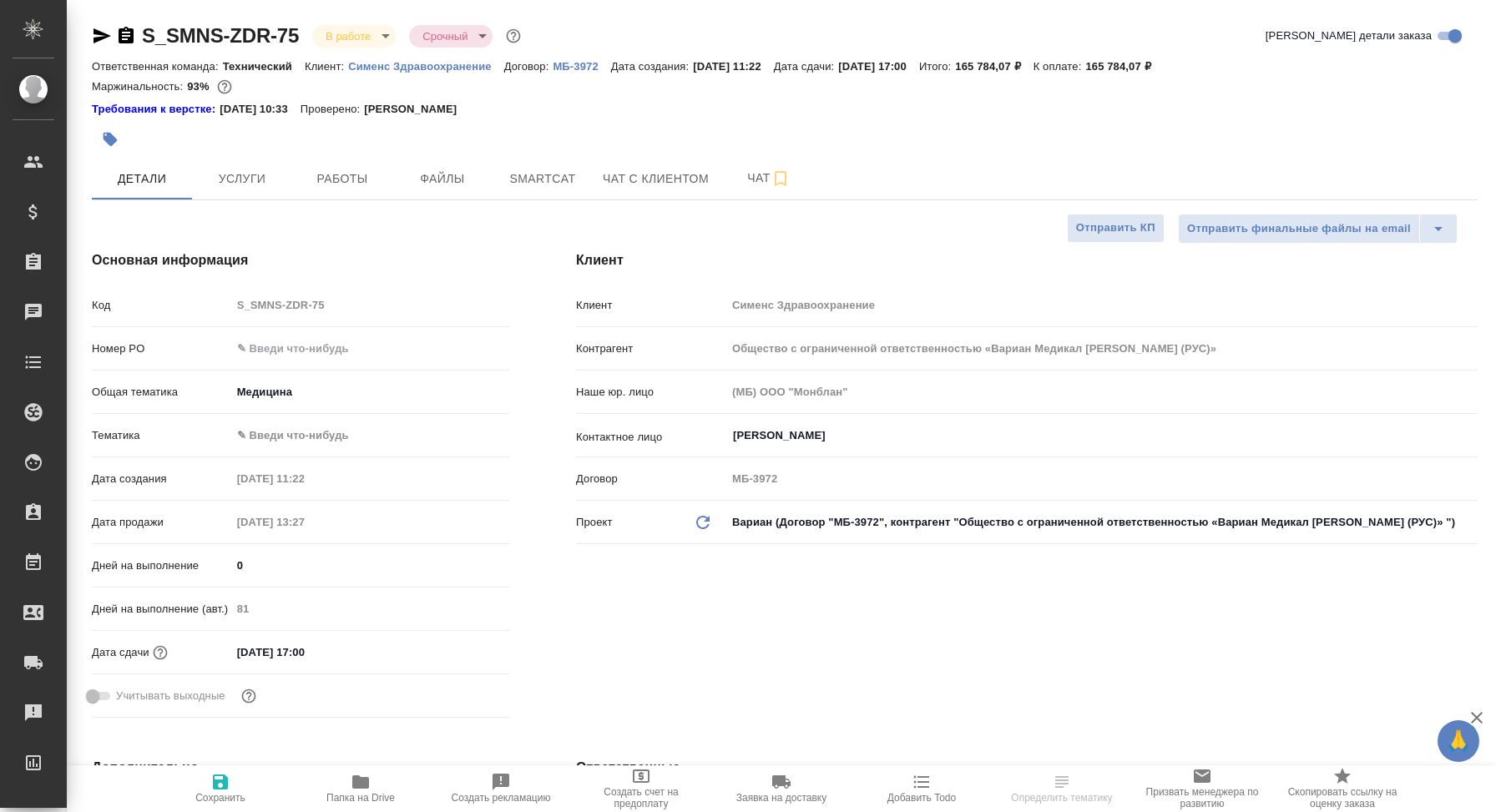
type textarea "x"
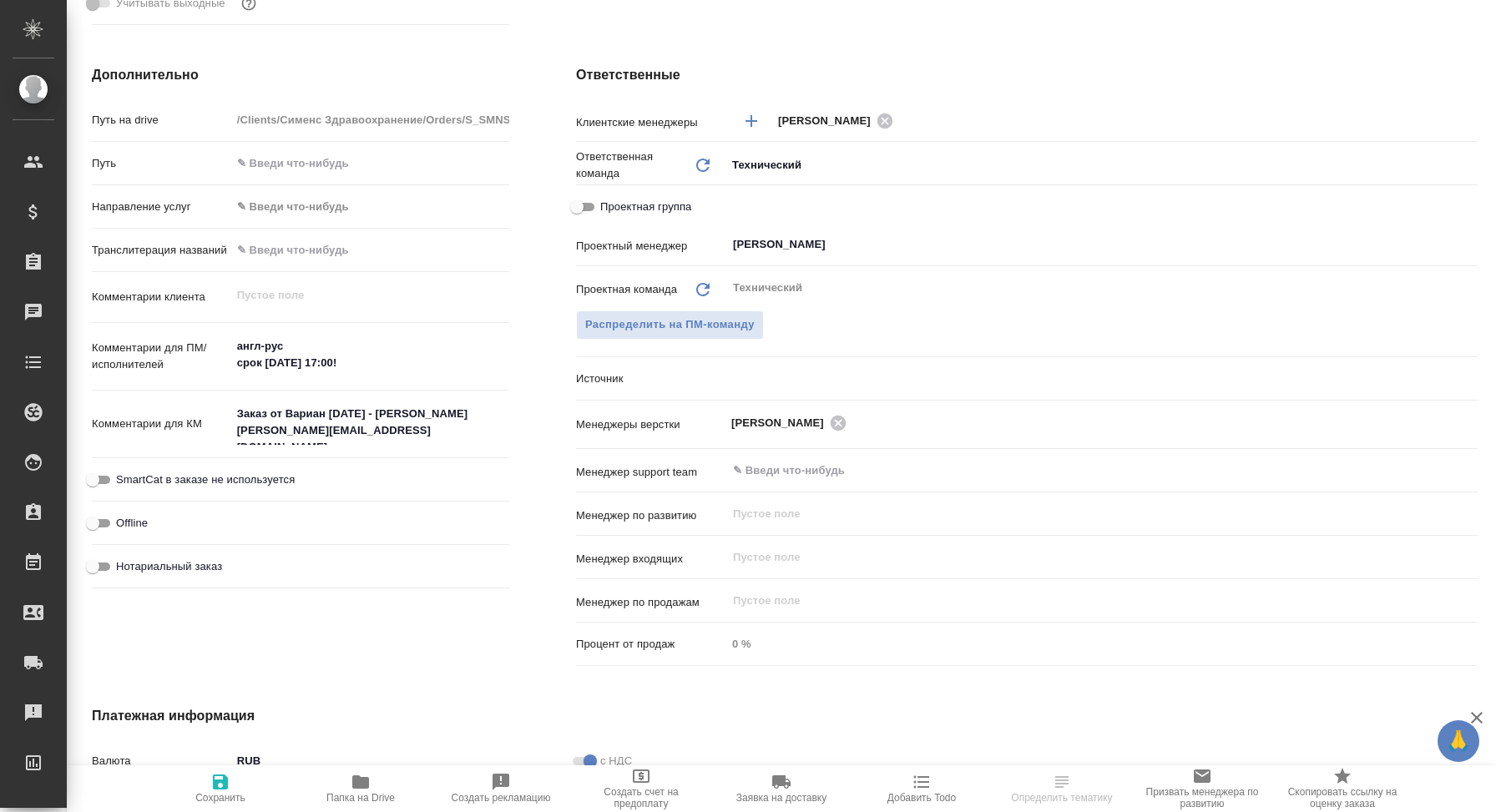
scroll to position [674, 0]
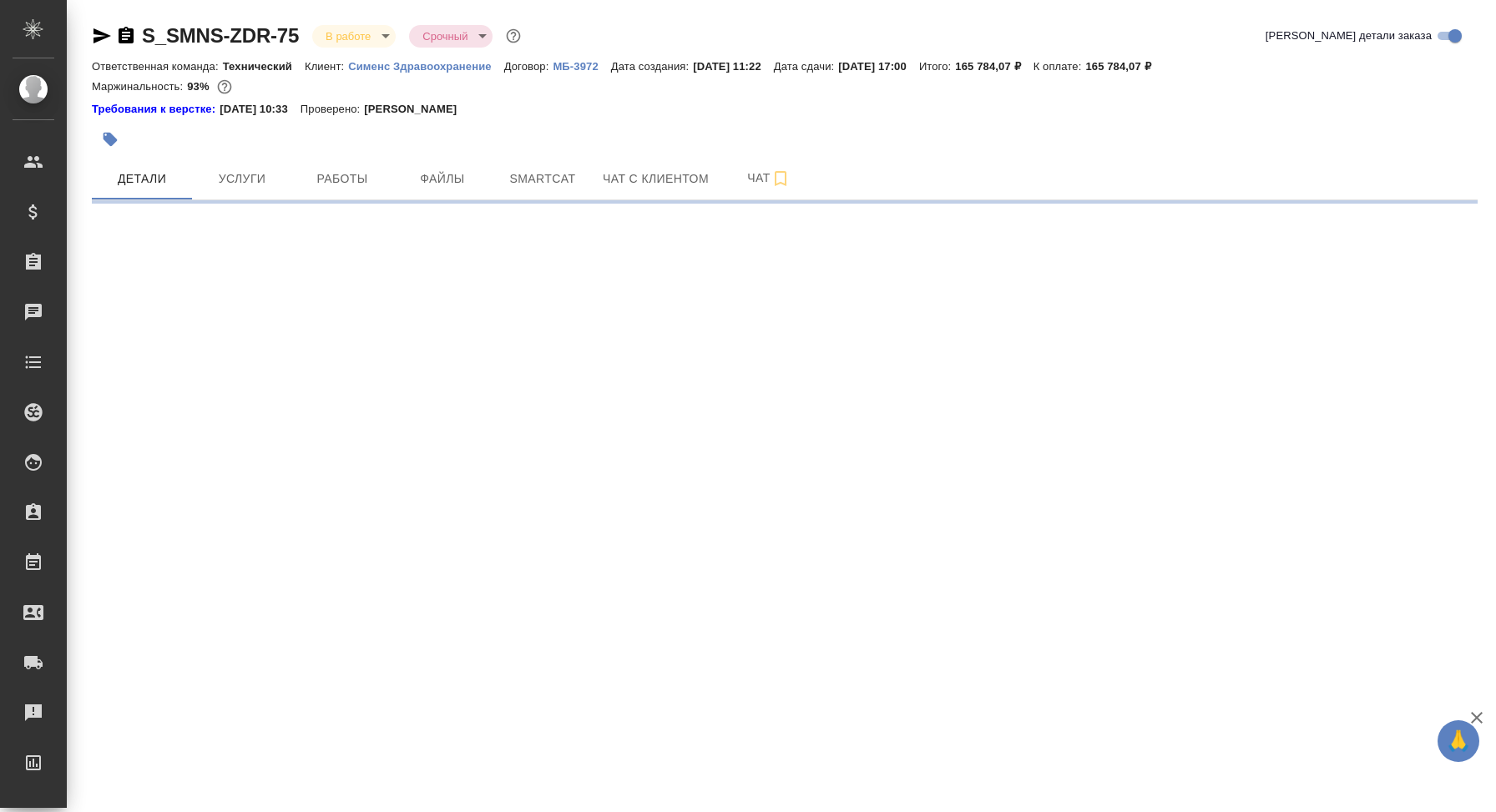
select select "RU"
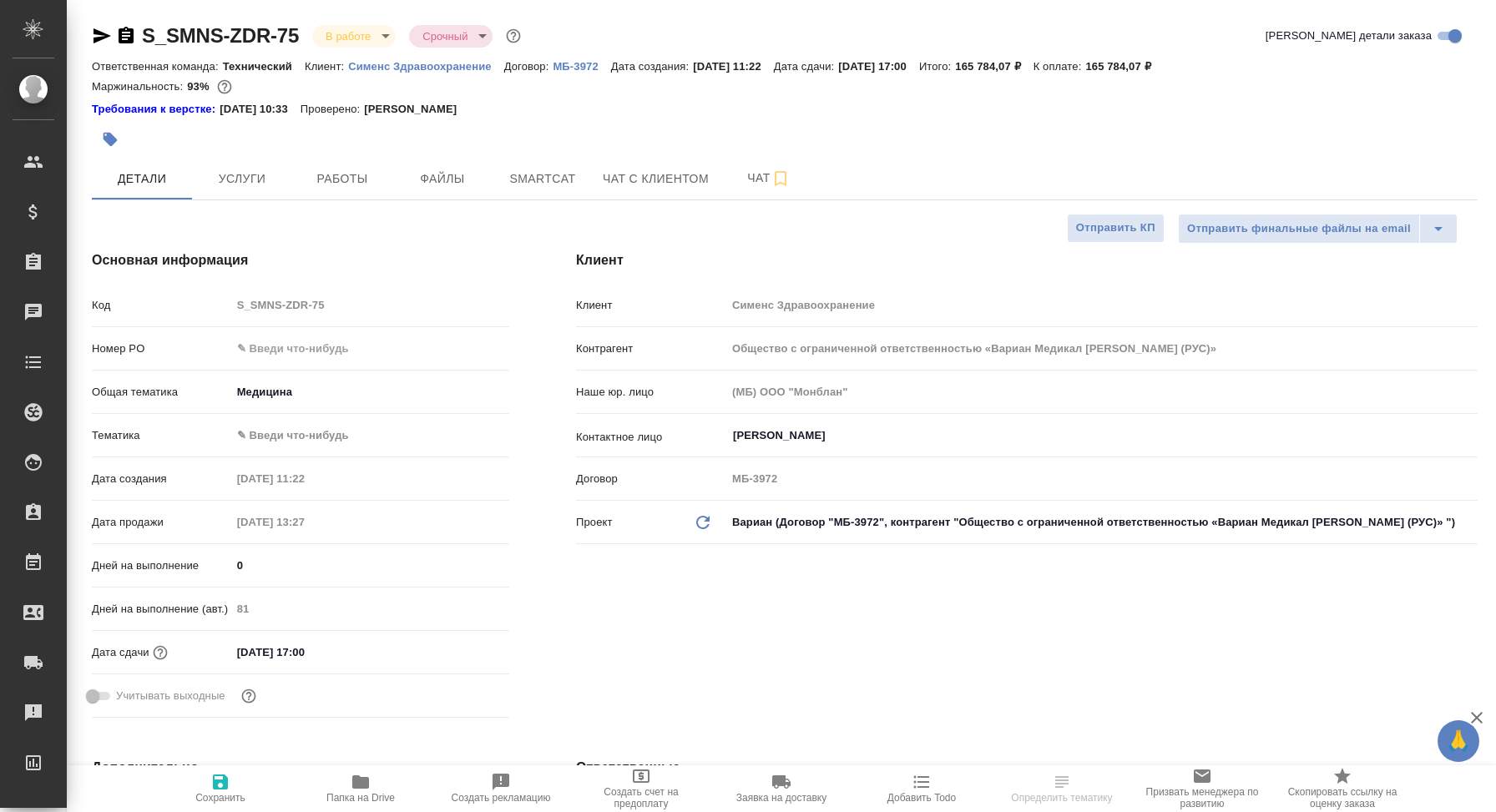
type textarea "x"
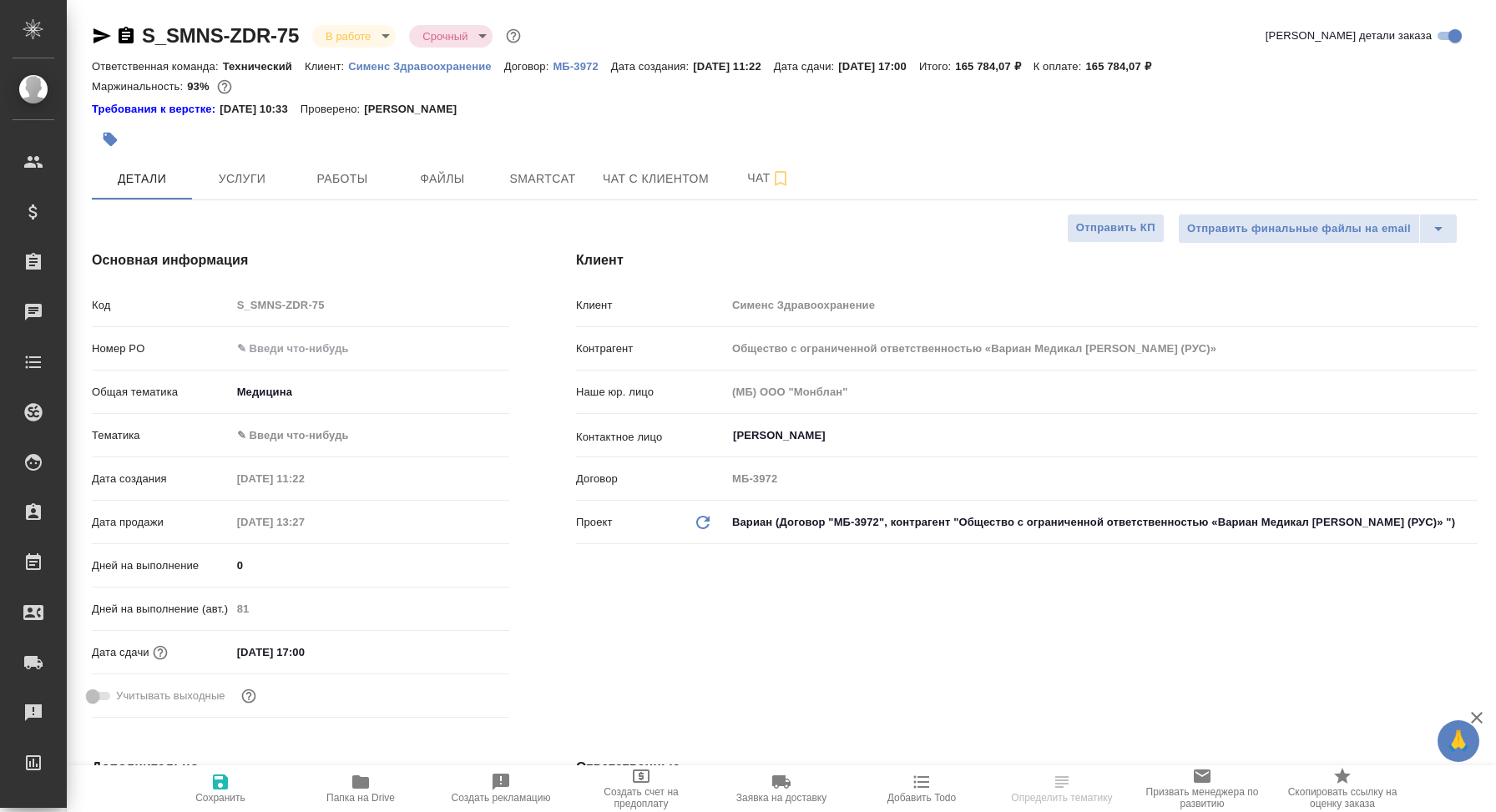
type textarea "x"
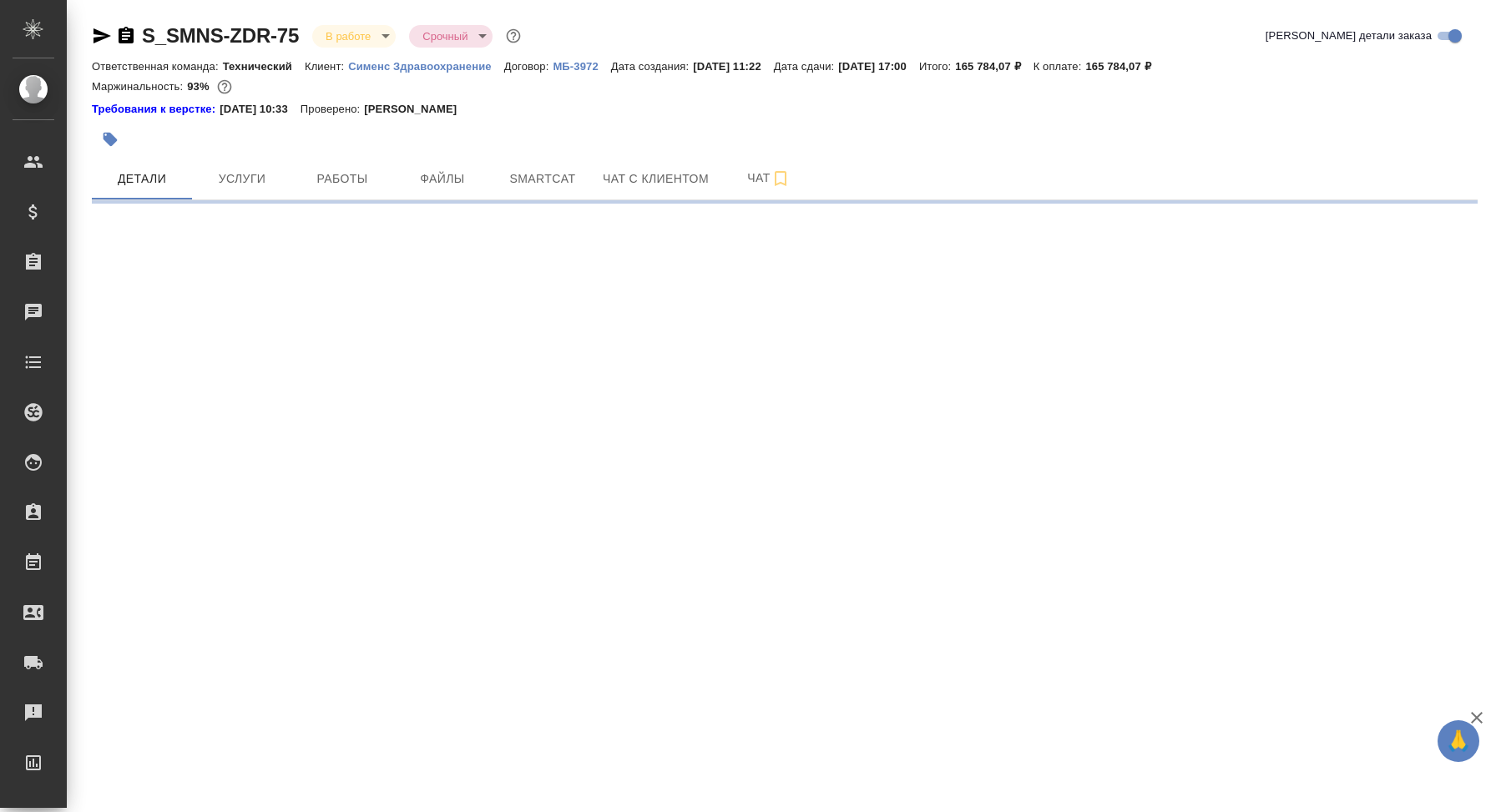
select select "RU"
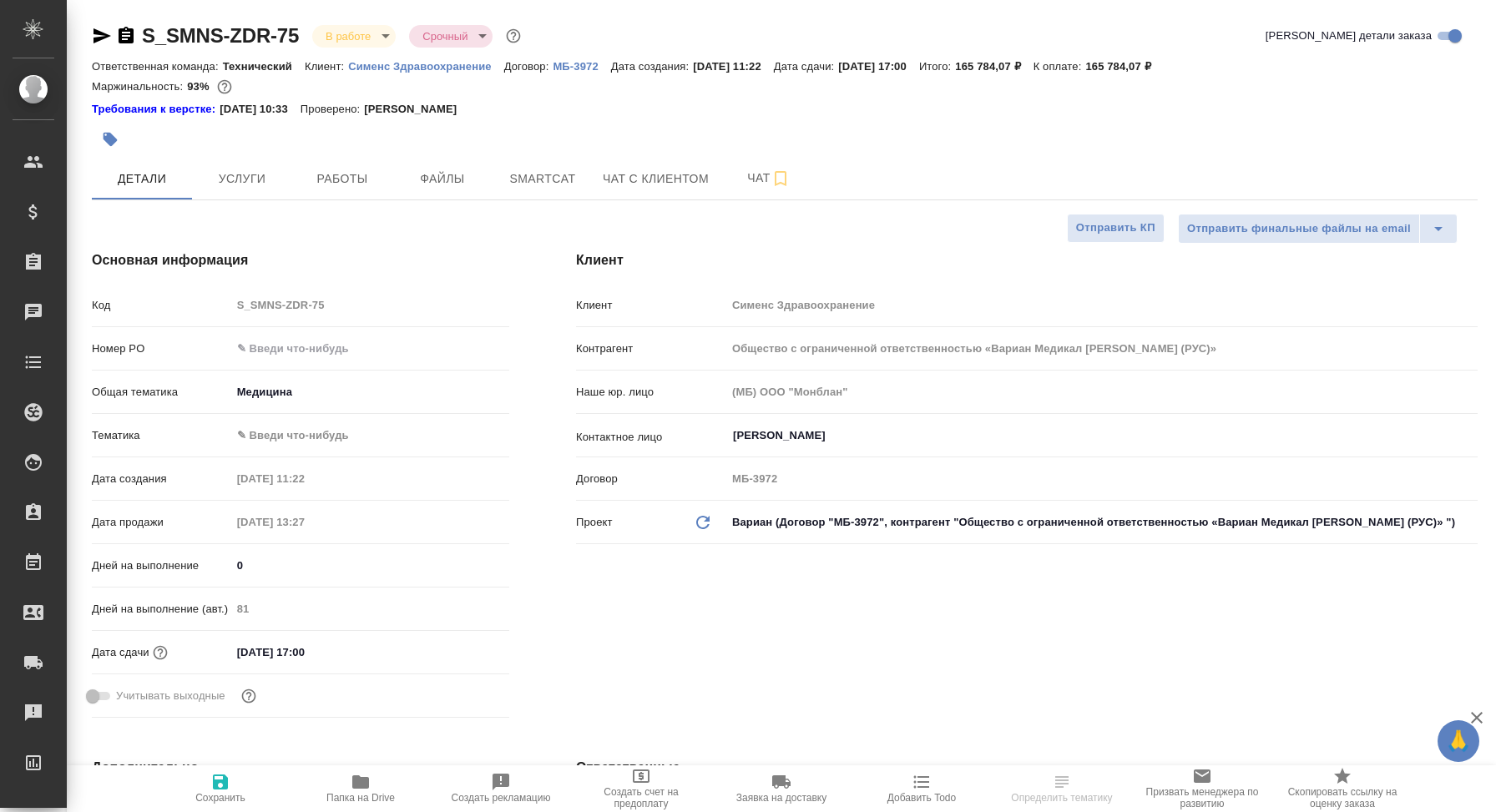
type textarea "x"
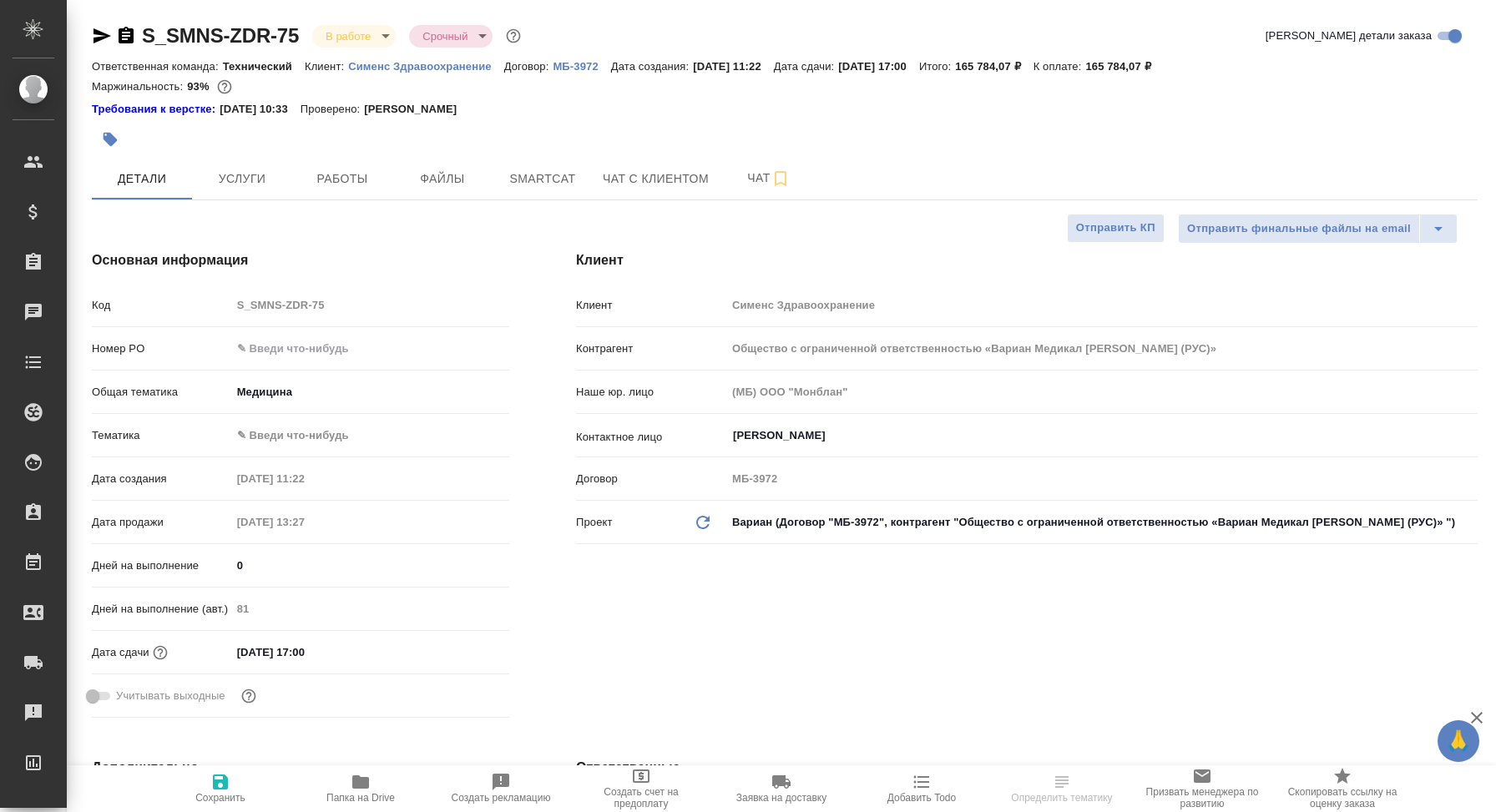
type textarea "x"
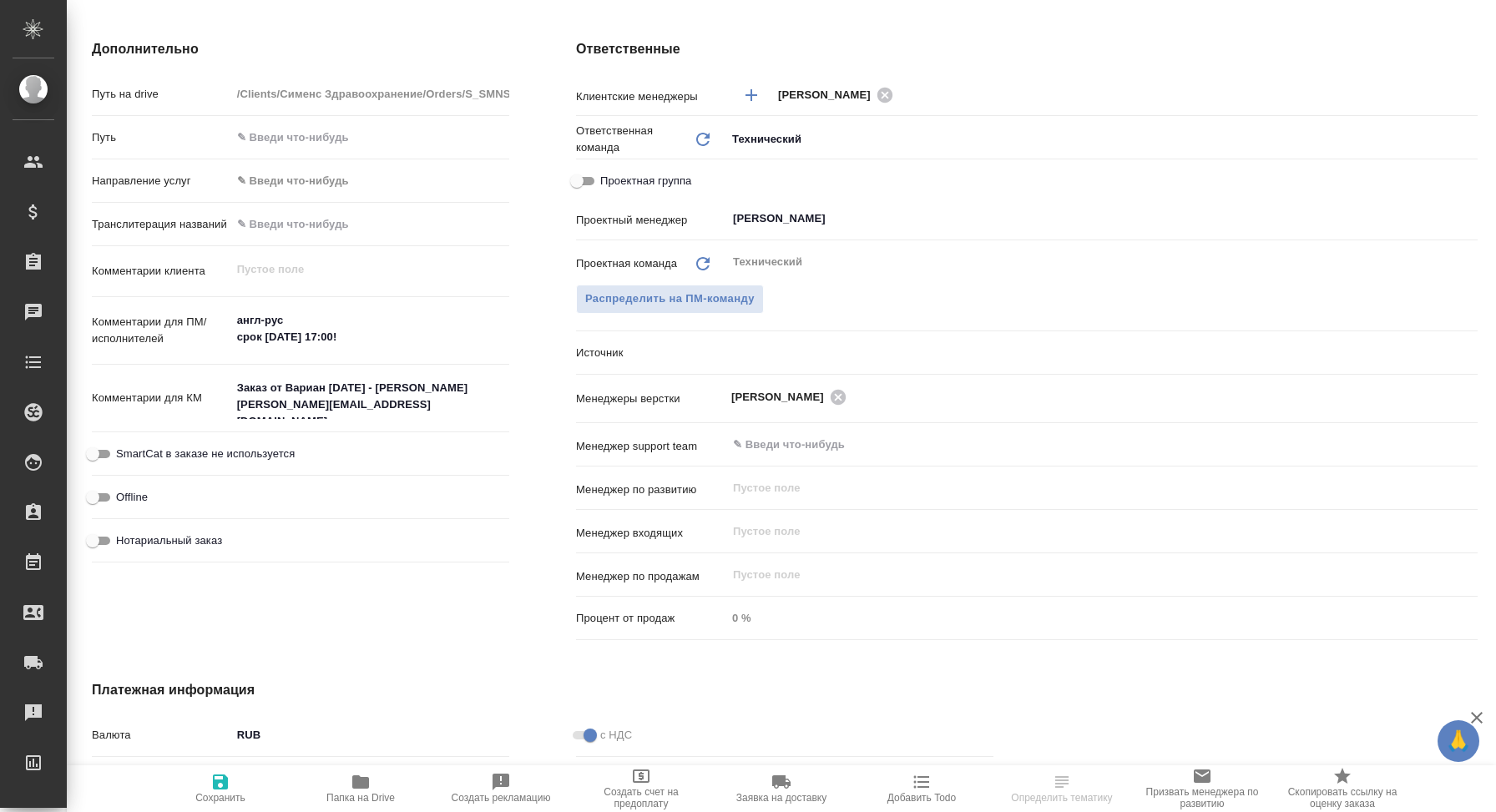
scroll to position [719, 0]
click at [771, 360] on body "🙏 .cls-1 fill:#fff; AWATERA [PERSON_NAME] Спецификации Заказы Чаты Todo Проекты…" at bounding box center [748, 406] width 1496 height 812
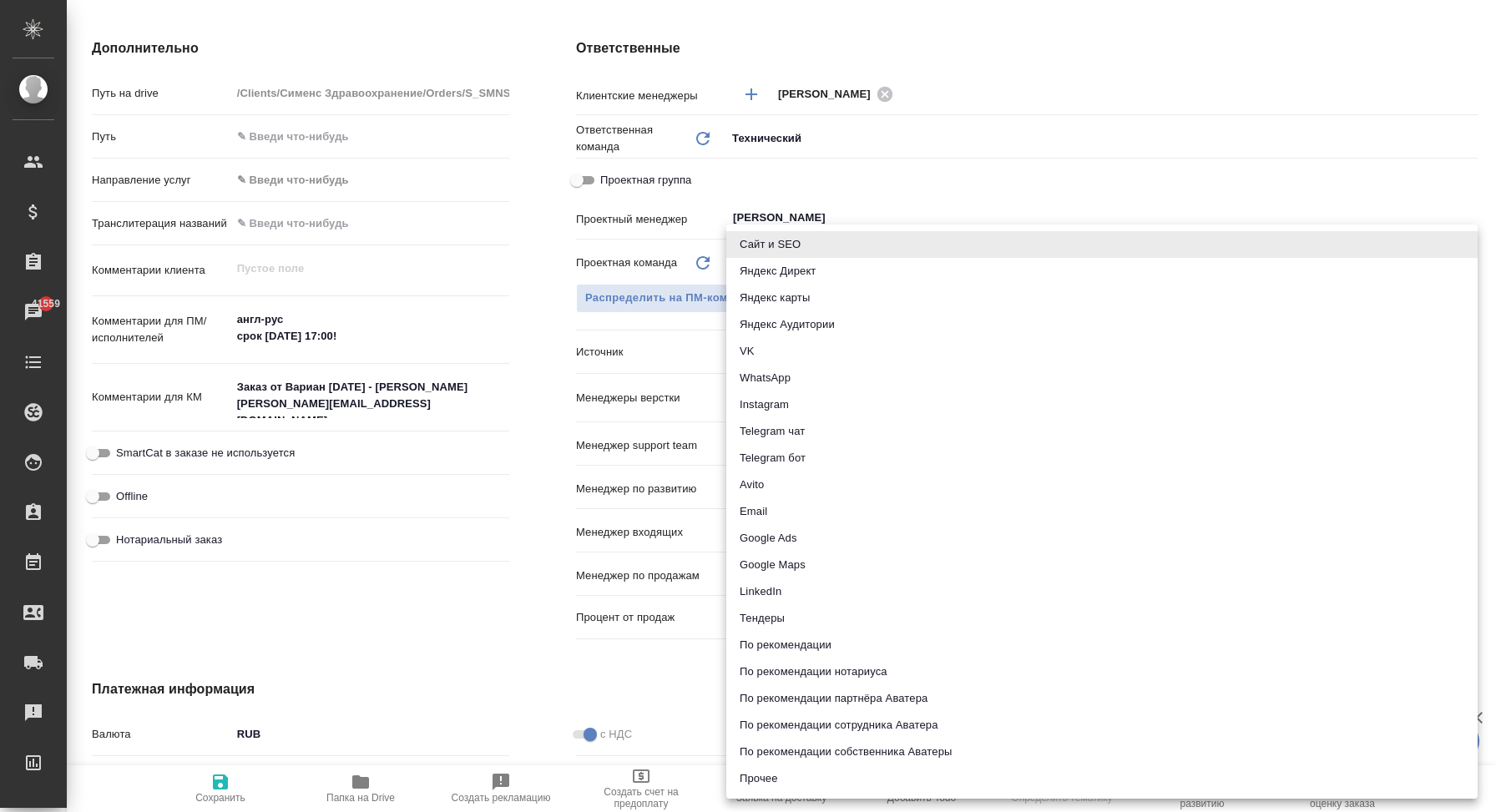
click at [498, 302] on div at bounding box center [748, 406] width 1496 height 812
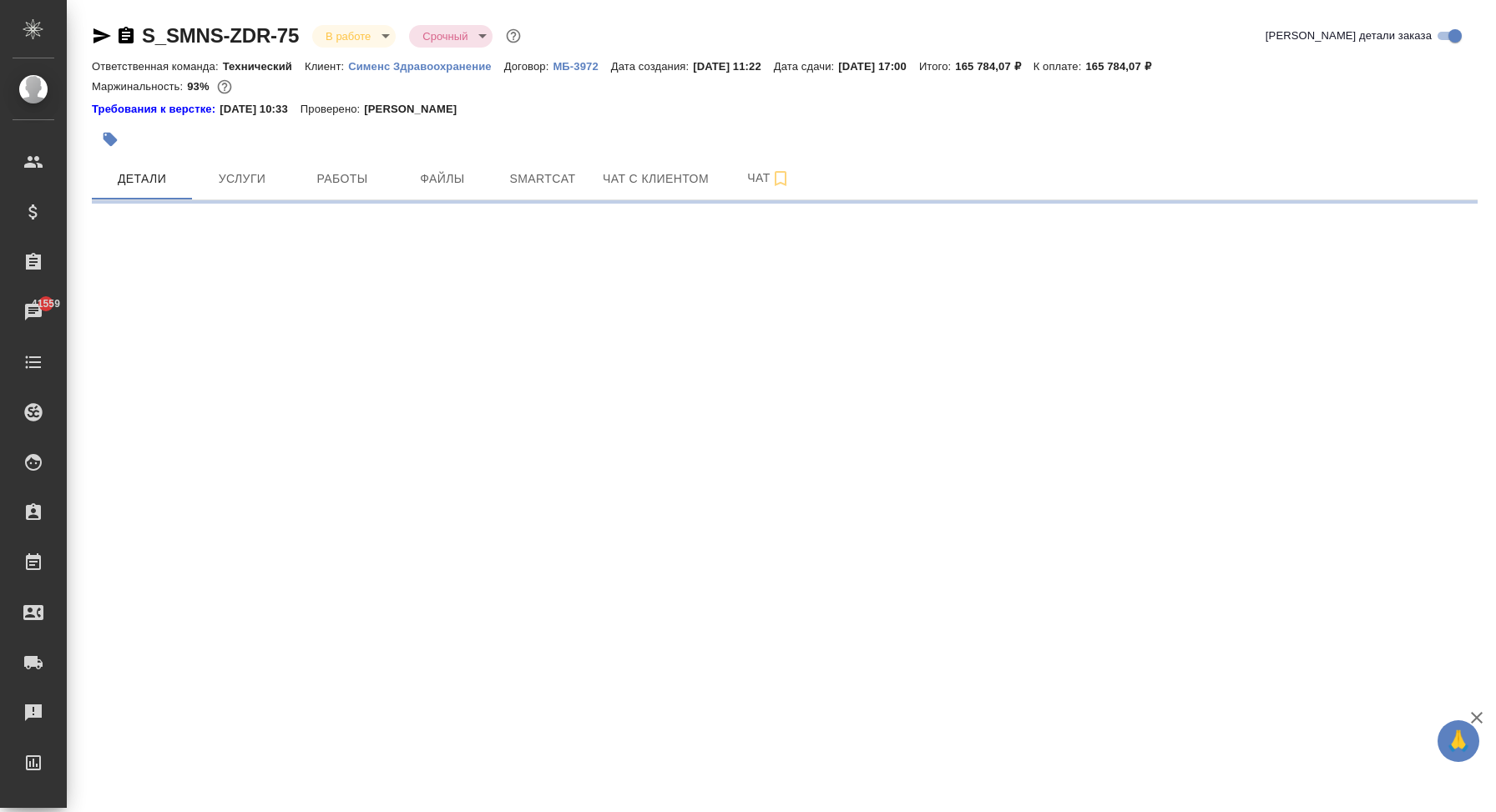
scroll to position [0, 0]
select select "RU"
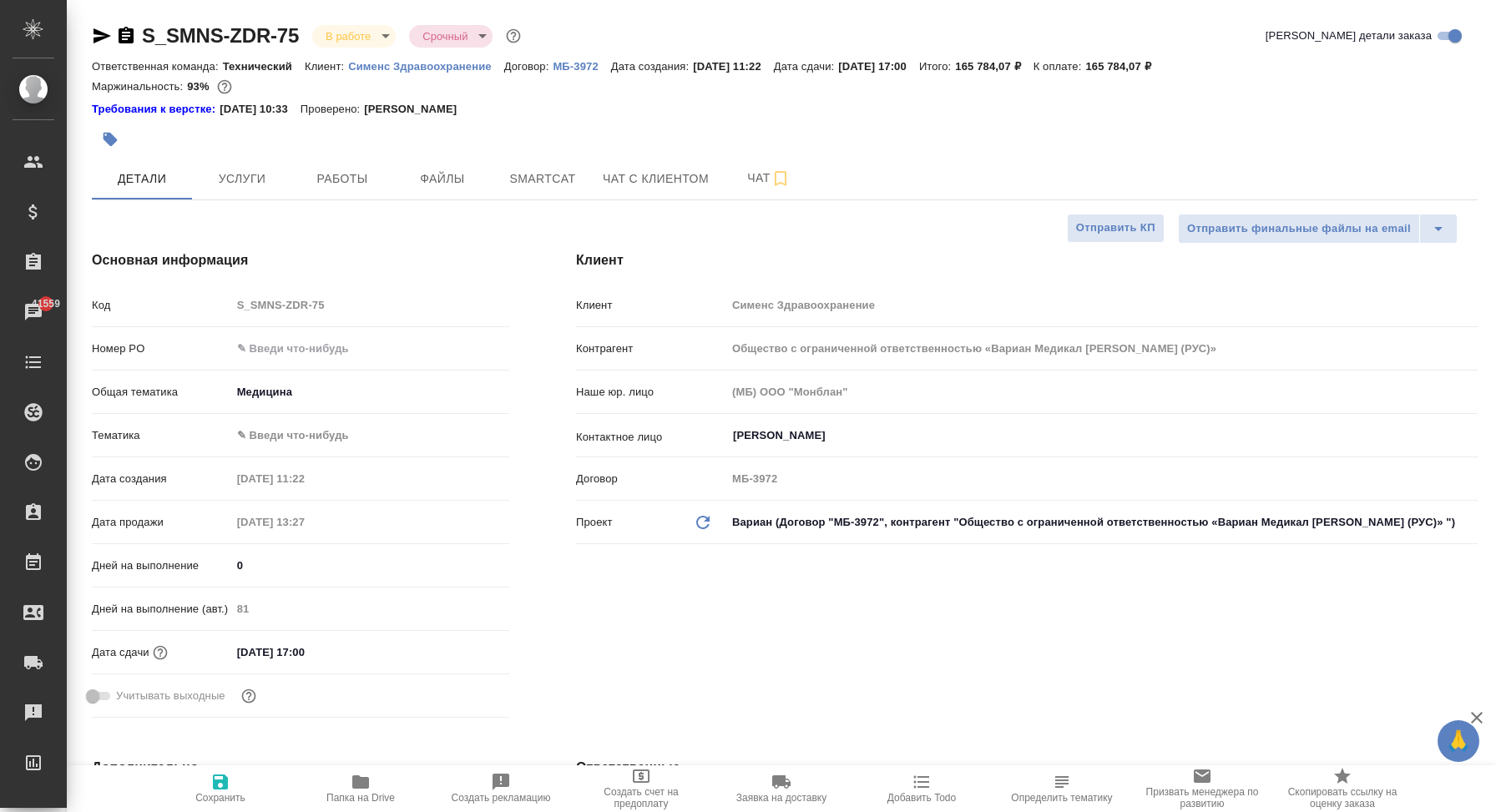
type textarea "x"
